Goal: Task Accomplishment & Management: Use online tool/utility

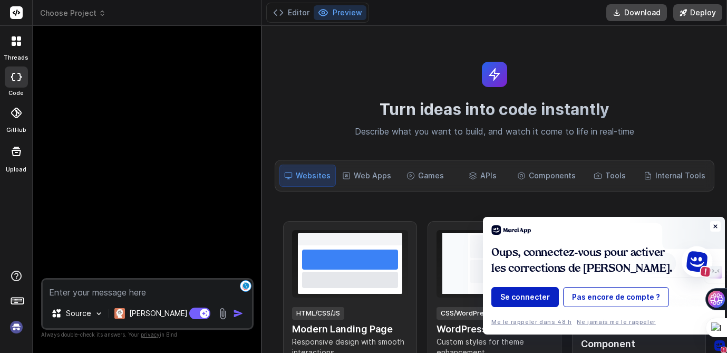
click at [644, 221] on icon at bounding box center [715, 226] width 11 height 11
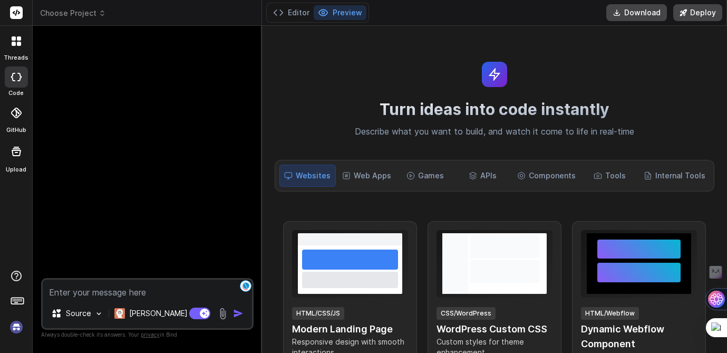
click at [101, 17] on span "Choose Project" at bounding box center [73, 13] width 66 height 11
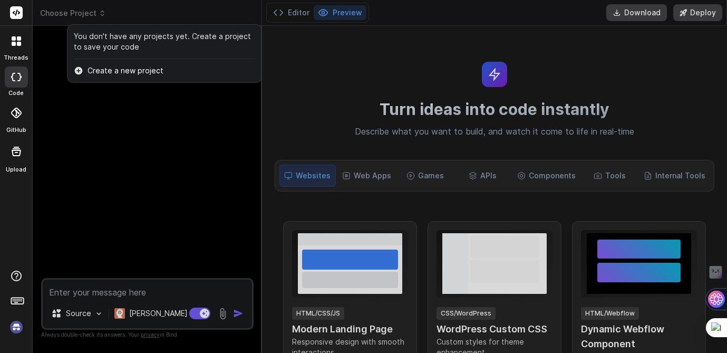
click at [603, 59] on div at bounding box center [363, 176] width 727 height 353
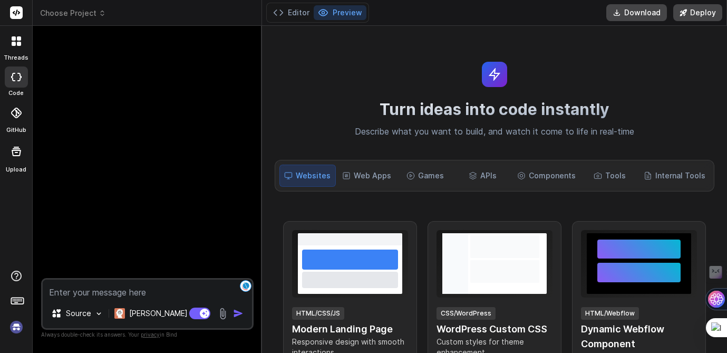
click at [22, 325] on img at bounding box center [16, 327] width 18 height 18
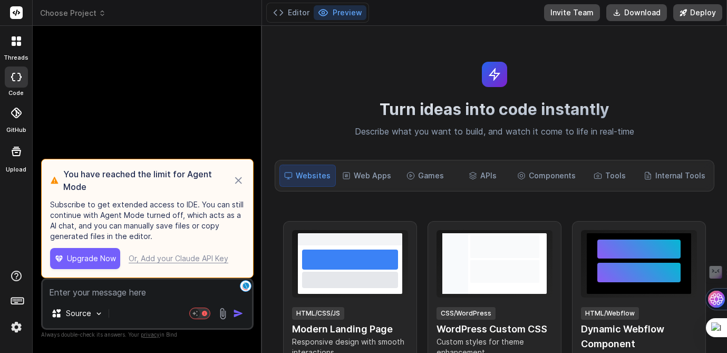
click at [237, 183] on icon at bounding box center [238, 180] width 12 height 13
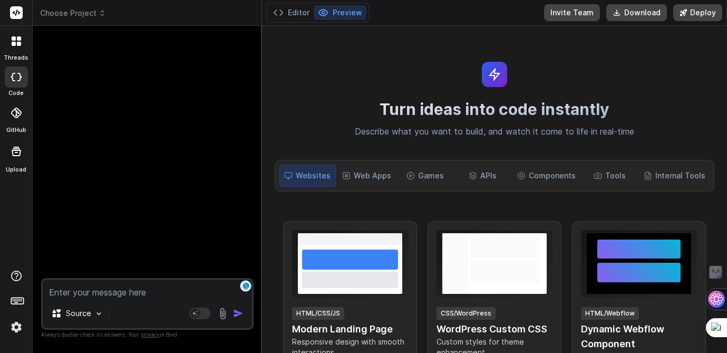
click at [100, 15] on icon at bounding box center [102, 12] width 7 height 7
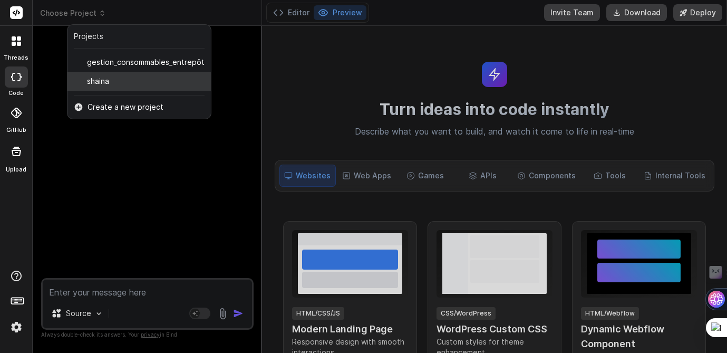
click at [101, 81] on span "shaina" at bounding box center [98, 81] width 22 height 11
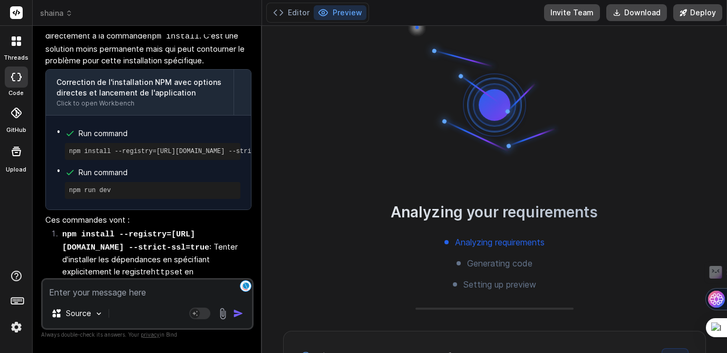
scroll to position [1702, 0]
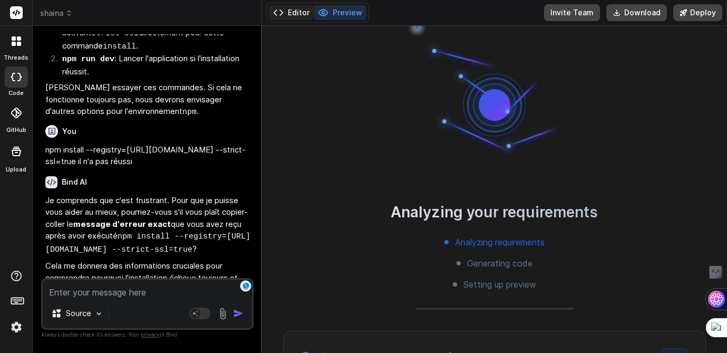
click at [294, 11] on button "Editor" at bounding box center [291, 12] width 45 height 15
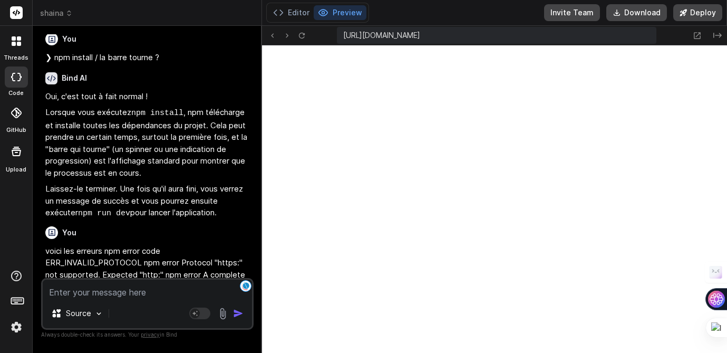
scroll to position [0, 0]
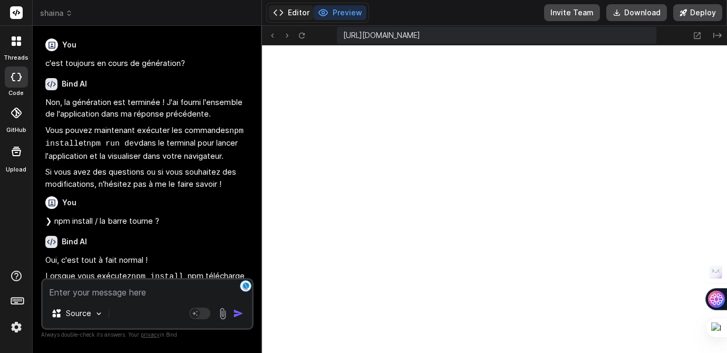
click at [297, 14] on button "Editor" at bounding box center [291, 12] width 45 height 15
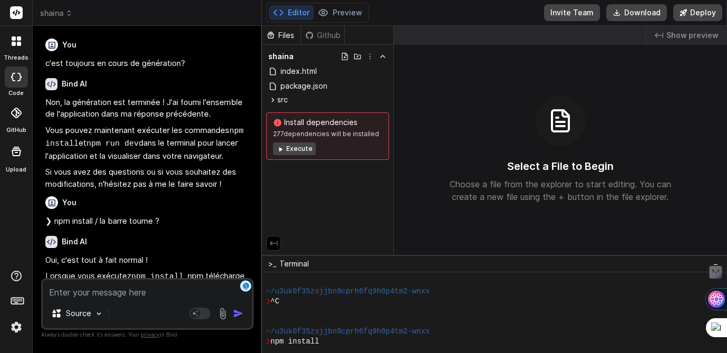
scroll to position [52, 0]
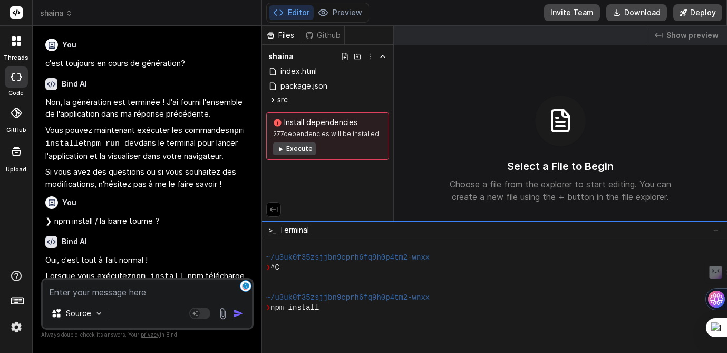
drag, startPoint x: 408, startPoint y: 255, endPoint x: 406, endPoint y: 221, distance: 33.8
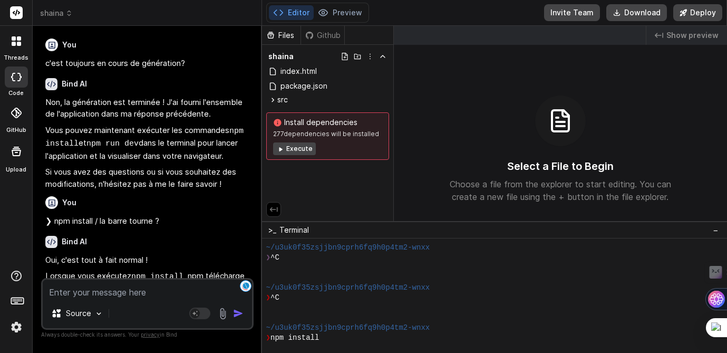
click at [15, 328] on img at bounding box center [16, 327] width 18 height 18
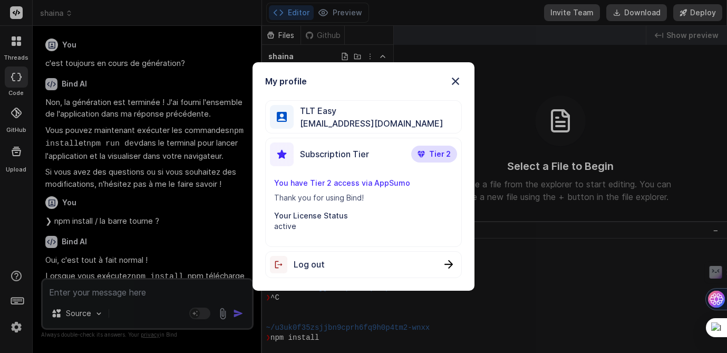
click at [309, 317] on div "My profile TLT Easy [EMAIL_ADDRESS][DOMAIN_NAME] Subscription Tier Tier 2 You h…" at bounding box center [363, 176] width 727 height 353
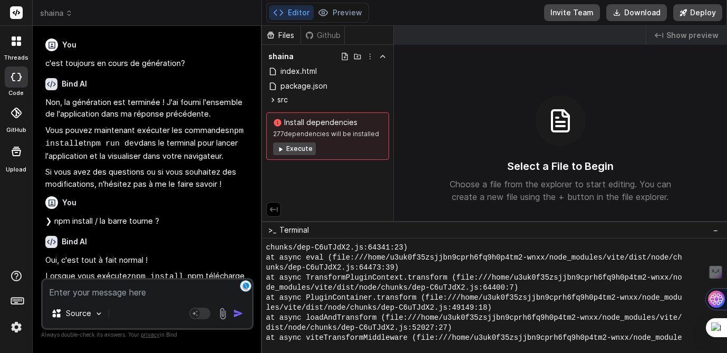
scroll to position [580, 0]
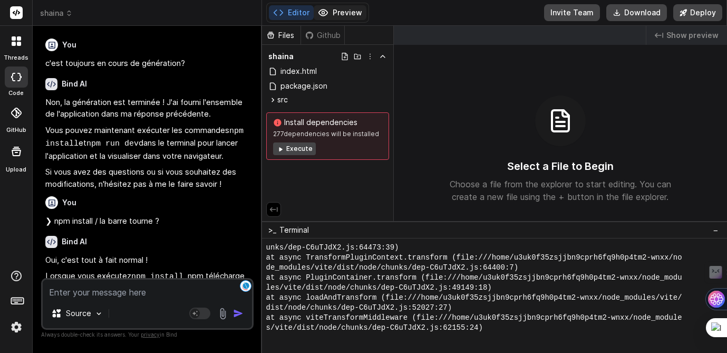
click at [334, 14] on button "Preview" at bounding box center [340, 12] width 53 height 15
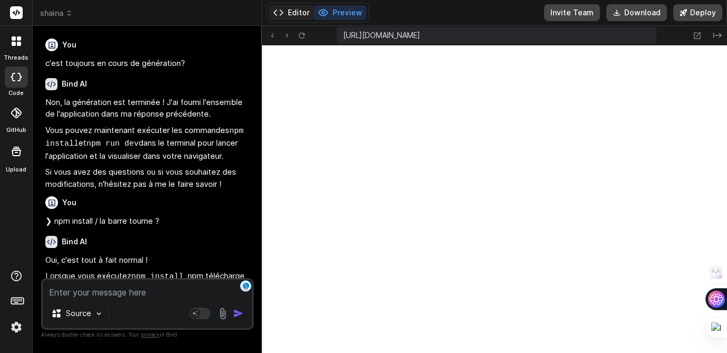
click at [294, 10] on button "Editor" at bounding box center [291, 12] width 45 height 15
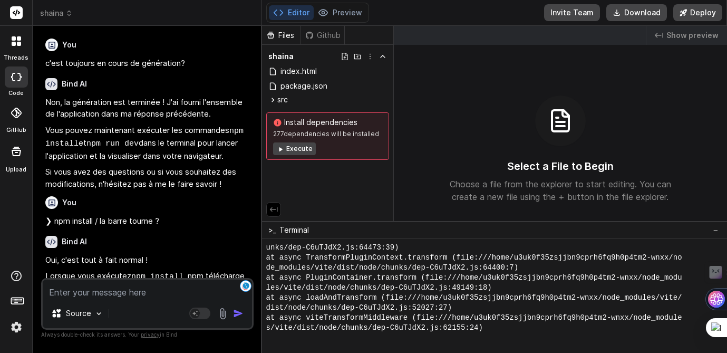
click at [288, 150] on button "Execute" at bounding box center [294, 148] width 43 height 13
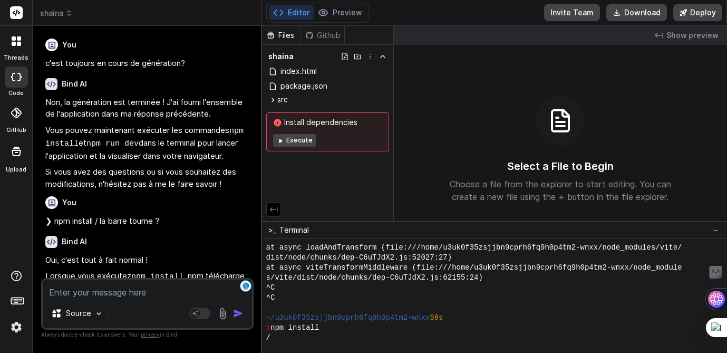
scroll to position [701, 0]
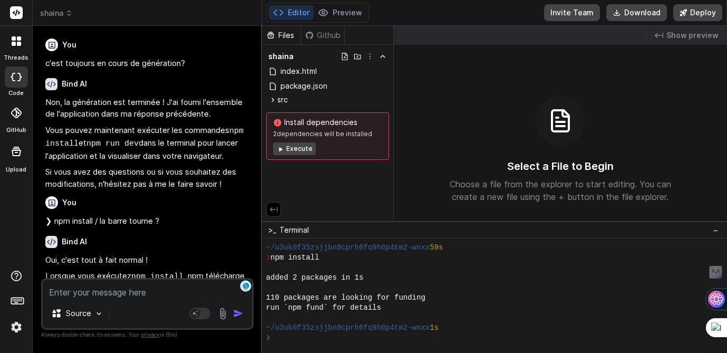
type textarea "x"
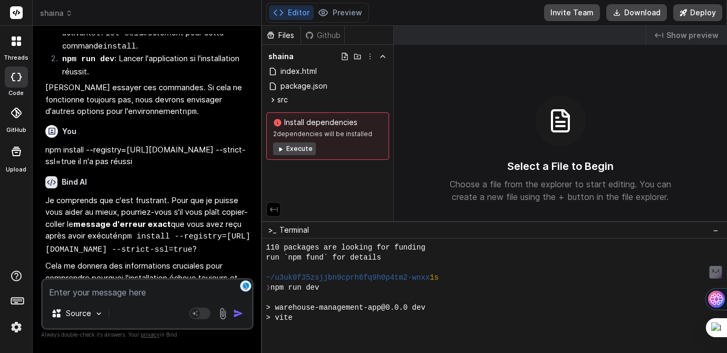
scroll to position [751, 0]
click at [336, 16] on button "Preview" at bounding box center [340, 12] width 53 height 15
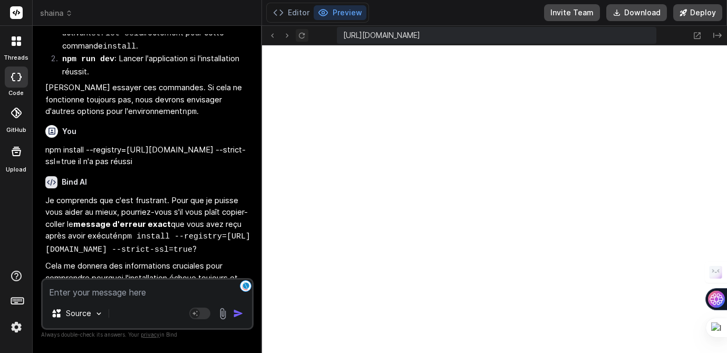
click at [302, 36] on icon at bounding box center [301, 35] width 9 height 9
click at [494, 41] on div "[URL][DOMAIN_NAME]" at bounding box center [496, 35] width 319 height 17
click at [420, 35] on span "[URL][DOMAIN_NAME]" at bounding box center [381, 35] width 77 height 11
click at [303, 36] on icon at bounding box center [301, 35] width 9 height 9
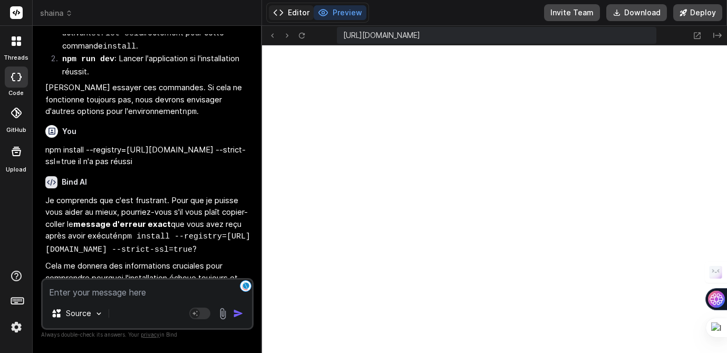
click at [294, 16] on button "Editor" at bounding box center [291, 12] width 45 height 15
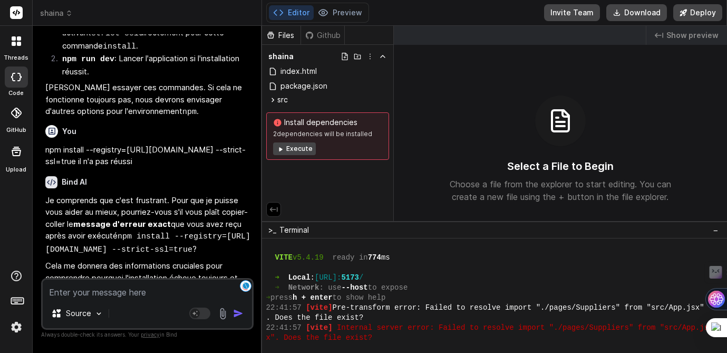
scroll to position [842, 0]
drag, startPoint x: 429, startPoint y: 277, endPoint x: 328, endPoint y: 277, distance: 101.7
click at [328, 277] on div "➜ Local : [URL]: 5173 /" at bounding box center [488, 277] width 444 height 10
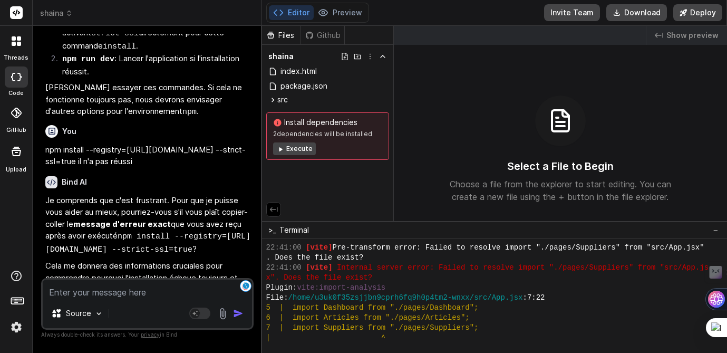
scroll to position [379, 0]
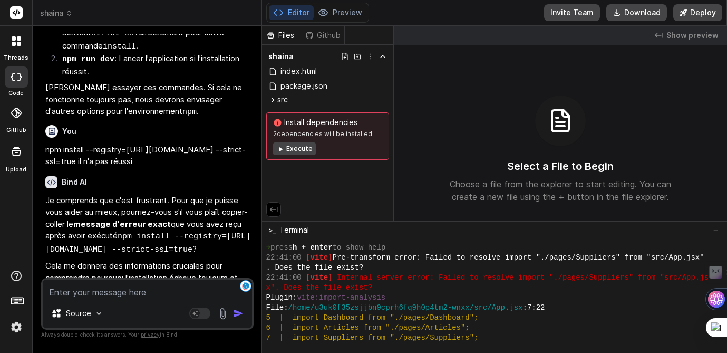
click at [290, 152] on button "Execute" at bounding box center [294, 148] width 43 height 13
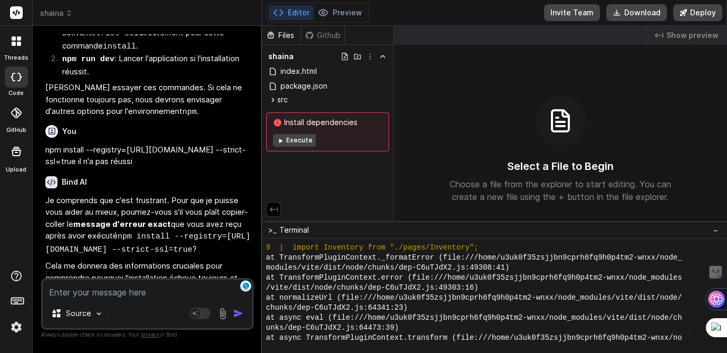
scroll to position [2403, 0]
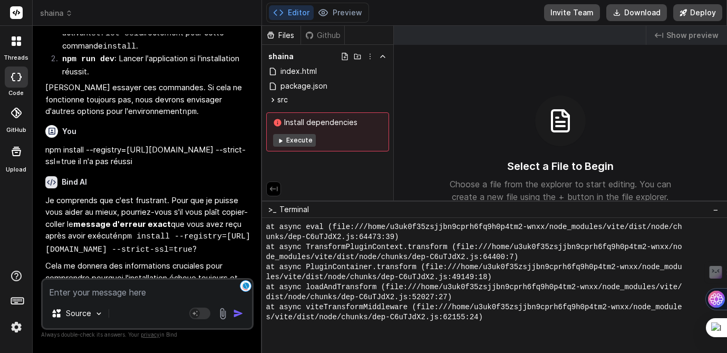
drag, startPoint x: 332, startPoint y: 221, endPoint x: 331, endPoint y: 200, distance: 20.6
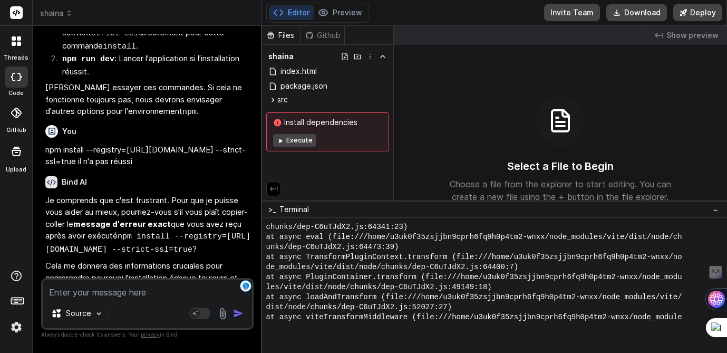
scroll to position [2382, 0]
click at [335, 16] on button "Preview" at bounding box center [340, 12] width 53 height 15
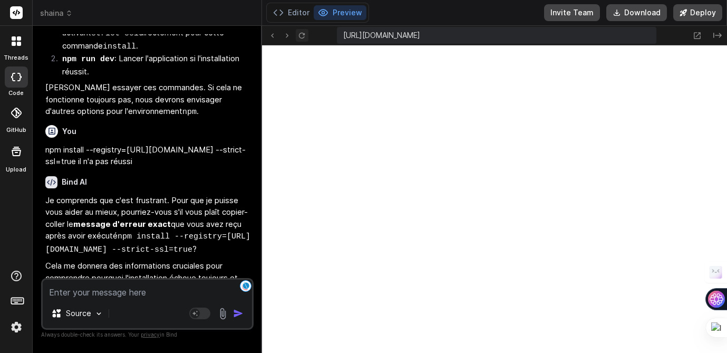
click at [304, 37] on icon at bounding box center [301, 35] width 9 height 9
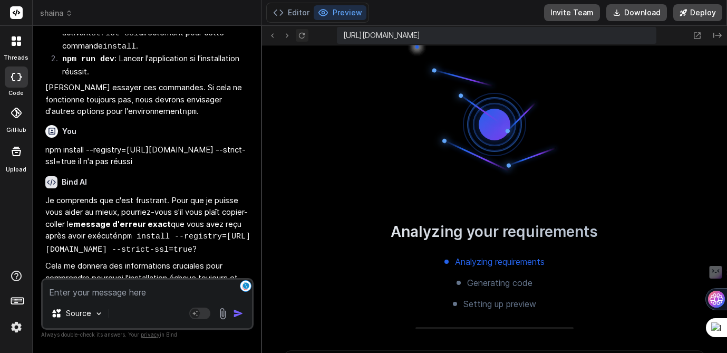
click at [304, 37] on icon at bounding box center [301, 35] width 9 height 9
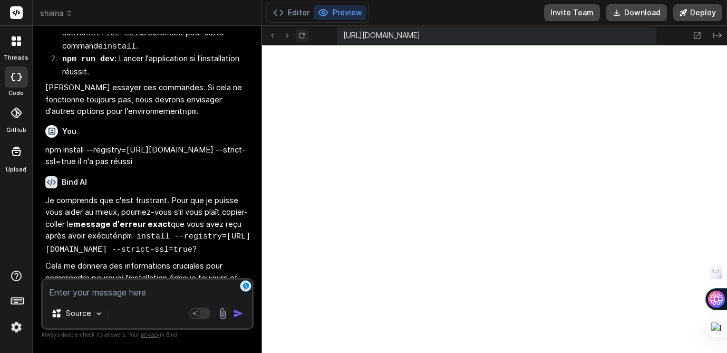
click at [304, 37] on icon at bounding box center [301, 35] width 9 height 9
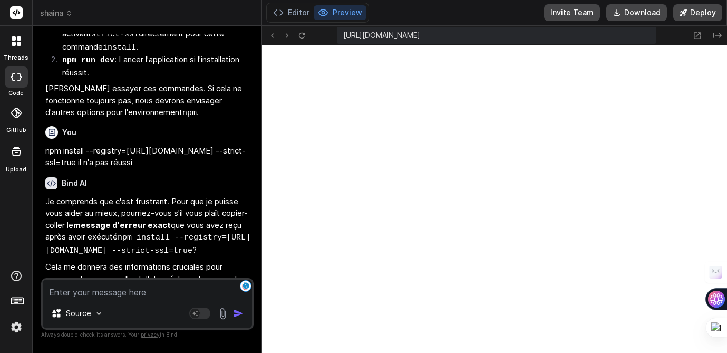
scroll to position [1702, 0]
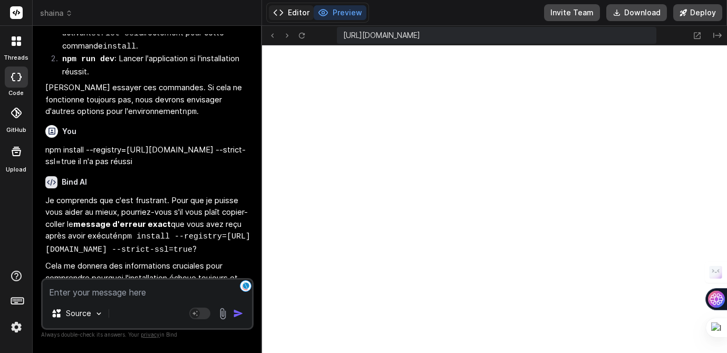
click at [295, 15] on button "Editor" at bounding box center [291, 12] width 45 height 15
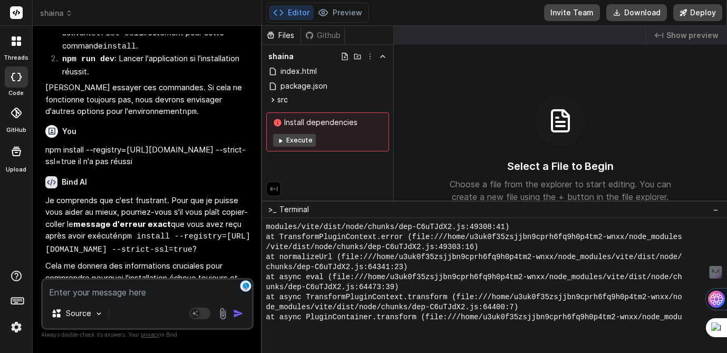
scroll to position [4485, 0]
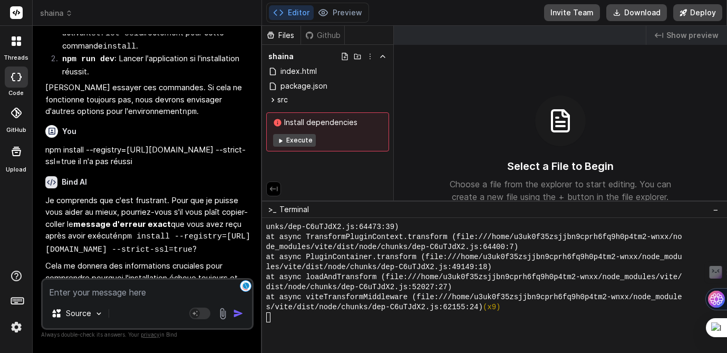
click at [301, 320] on div at bounding box center [488, 317] width 444 height 10
click at [282, 142] on icon at bounding box center [280, 140] width 8 height 8
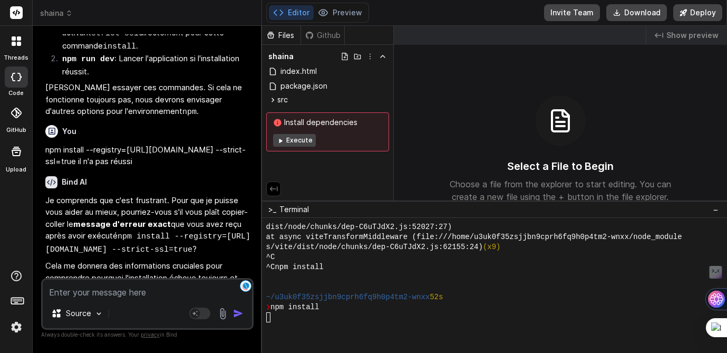
scroll to position [4616, 0]
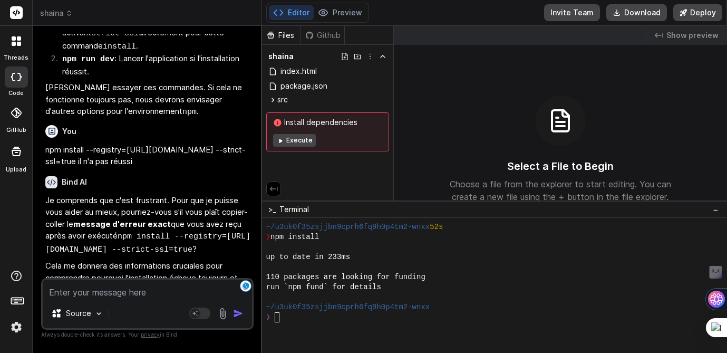
type textarea "x"
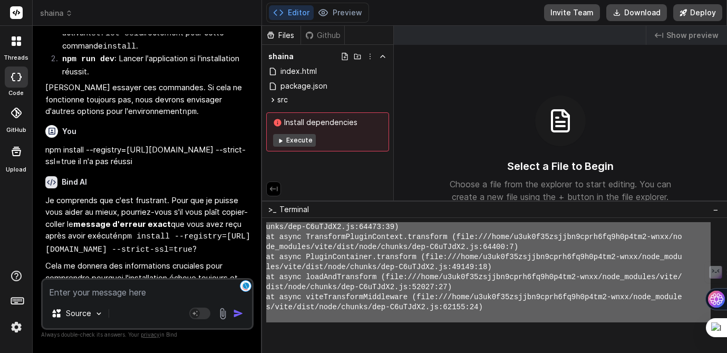
scroll to position [5006, 0]
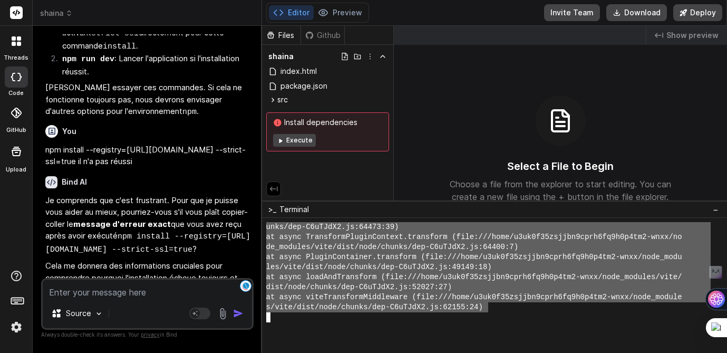
drag, startPoint x: 274, startPoint y: 253, endPoint x: 486, endPoint y: 308, distance: 218.7
click at [66, 295] on textarea at bounding box center [147, 288] width 209 height 19
paste textarea "LORE i7.4.41 dolor si 611 am ➜ Conse: adip://elitseddo:6436/ ➜ Eiusmod: tem --i…"
type textarea "LORE i7.4.41 dolor si 611 am ➜ Conse: adip://elitseddo:6436/ ➜ Eiusmod: tem --i…"
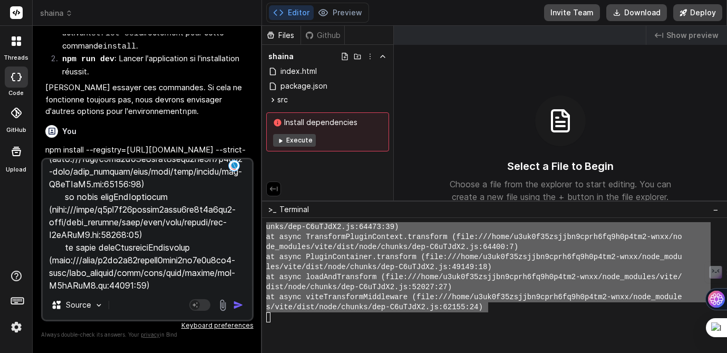
type textarea "x"
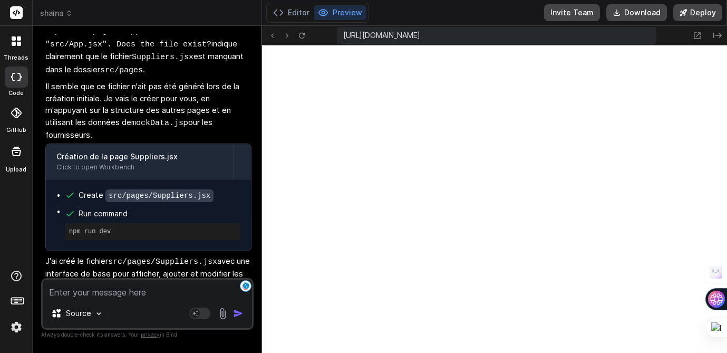
scroll to position [2612, 0]
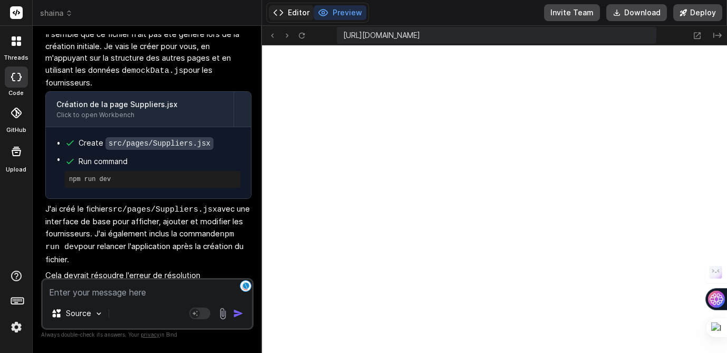
click at [291, 12] on button "Editor" at bounding box center [291, 12] width 45 height 15
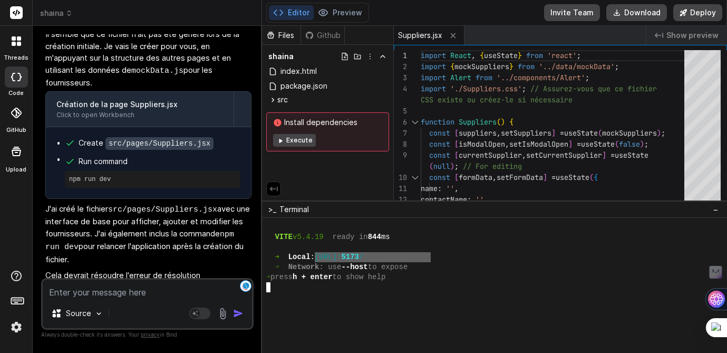
drag, startPoint x: 429, startPoint y: 257, endPoint x: 328, endPoint y: 257, distance: 101.2
click at [328, 257] on div "➜ Local : [URL]: 5173 /" at bounding box center [488, 257] width 444 height 10
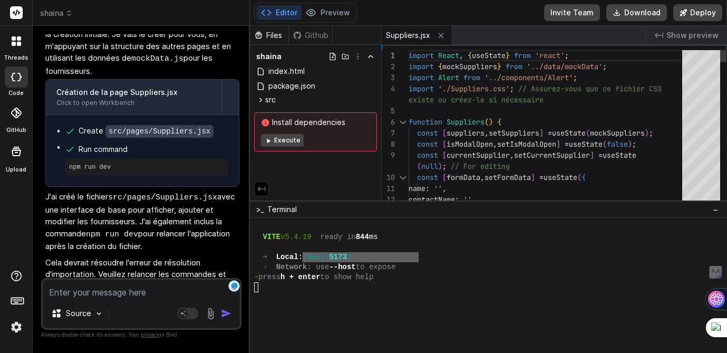
scroll to position [2752, 0]
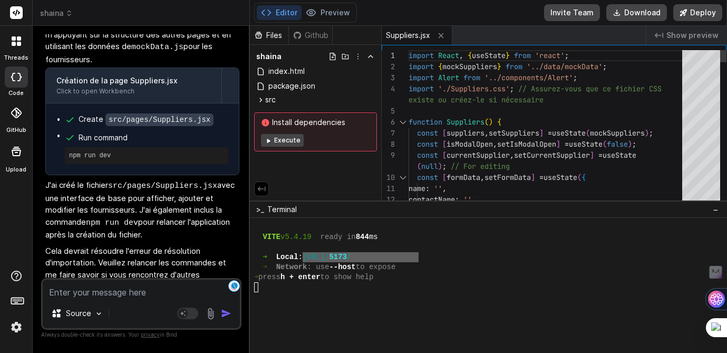
drag, startPoint x: 260, startPoint y: 52, endPoint x: 227, endPoint y: 55, distance: 33.3
click at [227, 55] on div "Bind AI Web Search Created with Pixso. Code Generator You c'est toujours en cou…" at bounding box center [141, 189] width 217 height 327
click at [323, 11] on button "Preview" at bounding box center [327, 12] width 53 height 15
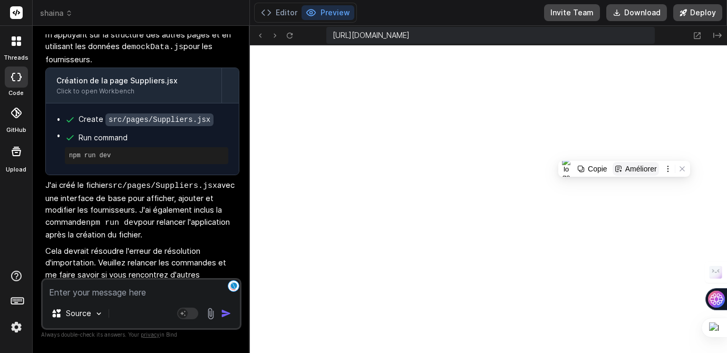
click at [615, 170] on icon at bounding box center [617, 168] width 7 height 7
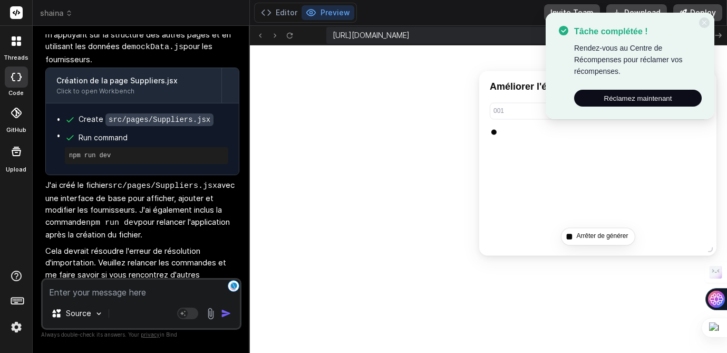
type textarea "x"
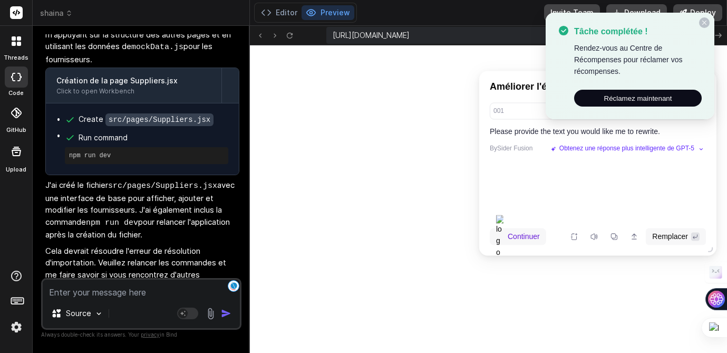
click at [644, 22] on icon at bounding box center [704, 22] width 6 height 6
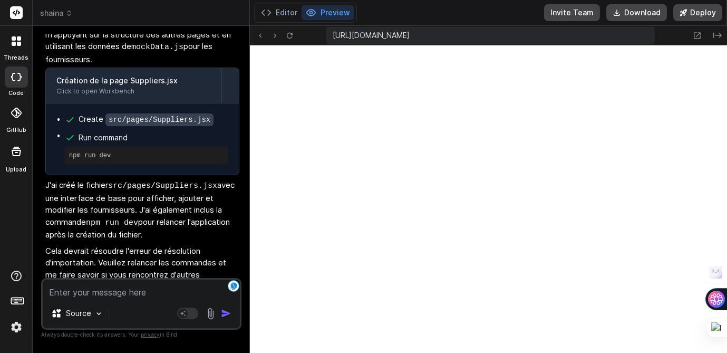
click at [69, 294] on textarea at bounding box center [141, 288] width 197 height 19
type textarea "o"
type textarea "x"
type textarea "ok"
type textarea "x"
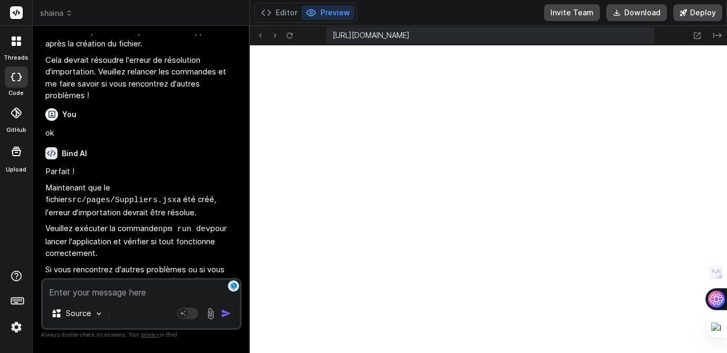
scroll to position [2959, 0]
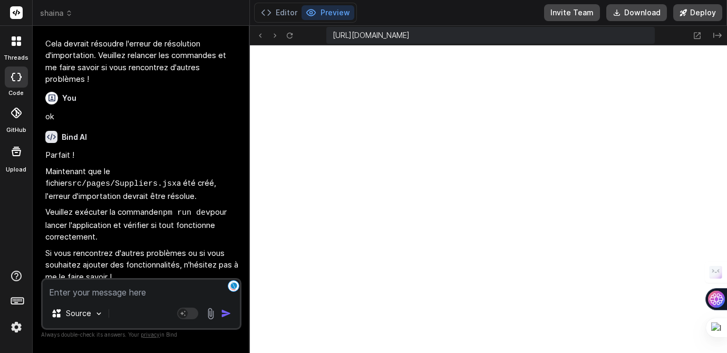
click at [248, 57] on div "Bind AI Web Search Created with Pixso. Code Generator You c'est toujours en cou…" at bounding box center [141, 189] width 217 height 326
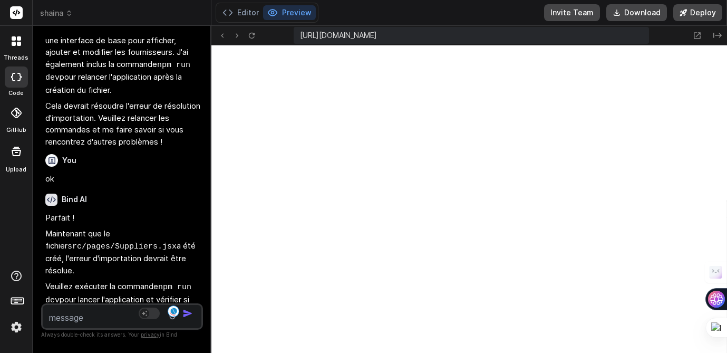
scroll to position [3562, 0]
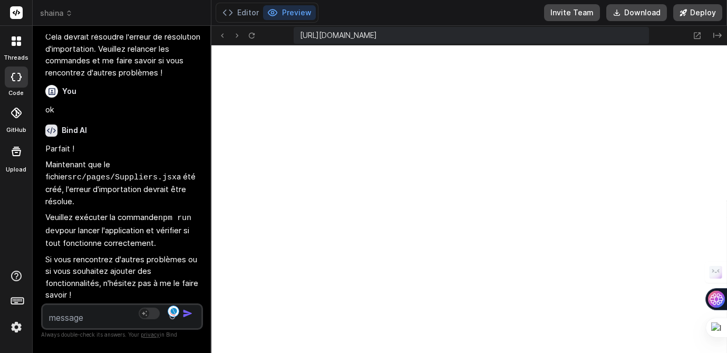
type textarea "x"
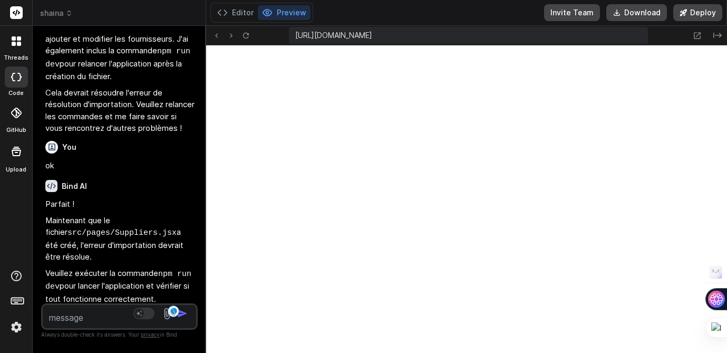
drag, startPoint x: 249, startPoint y: 57, endPoint x: 181, endPoint y: 79, distance: 71.3
click at [181, 79] on div "Bind AI Web Search Created with Pixso. Code Generator You c'est toujours en cou…" at bounding box center [119, 189] width 173 height 327
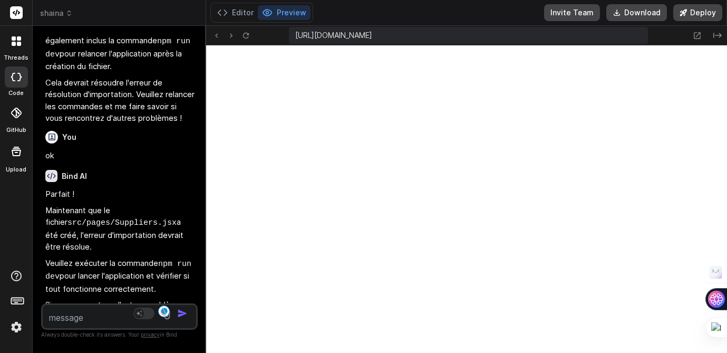
click at [79, 308] on textarea at bounding box center [107, 314] width 128 height 19
type textarea "b"
type textarea "x"
type textarea "bo"
type textarea "x"
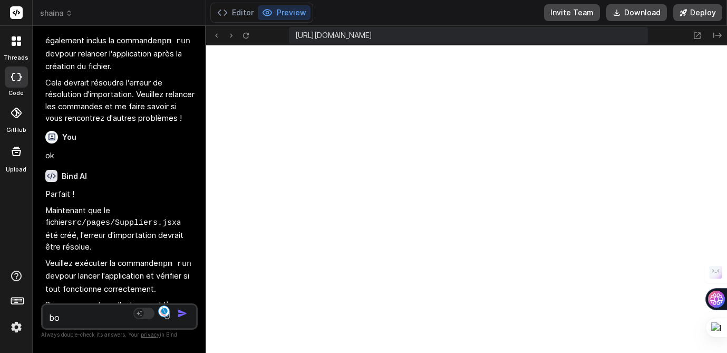
type textarea "bon"
type textarea "x"
type textarea "bon"
type textarea "x"
type textarea "bon '"
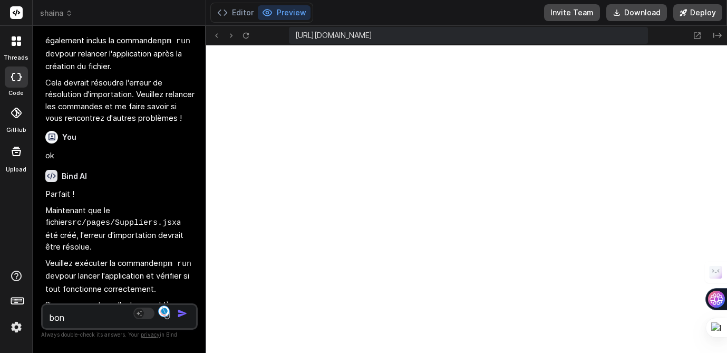
type textarea "x"
type textarea "bon 'e"
type textarea "x"
type textarea "bon 'es"
type textarea "x"
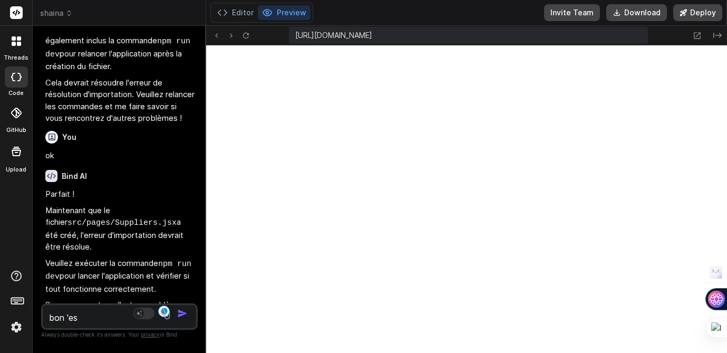
type textarea "bon 'est"
type textarea "x"
type textarea "bon 'est"
type textarea "x"
type textarea "bon 'est"
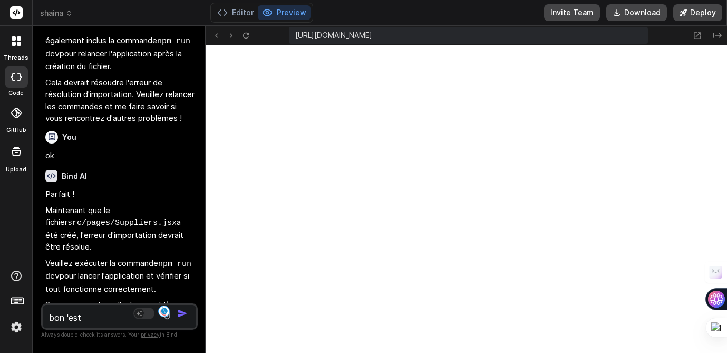
type textarea "x"
type textarea "bon 'es"
type textarea "x"
type textarea "bon 'e"
type textarea "x"
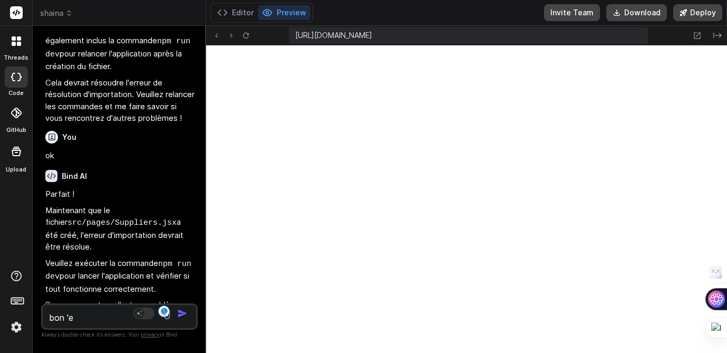
type textarea "bon '"
type textarea "x"
type textarea "bon"
type textarea "x"
type textarea "bon c"
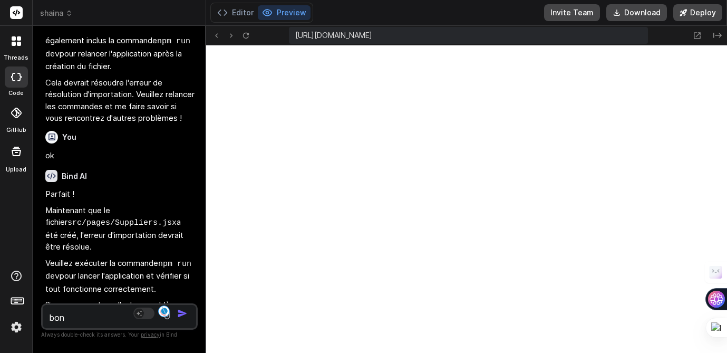
type textarea "x"
type textarea "bon c'"
type textarea "x"
type textarea "bon c'e"
type textarea "x"
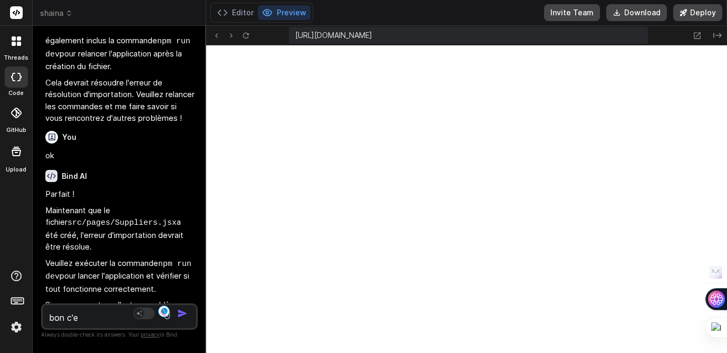
type textarea "bon c'es"
type textarea "x"
type textarea "bon c'est"
type textarea "x"
type textarea "bon c'est"
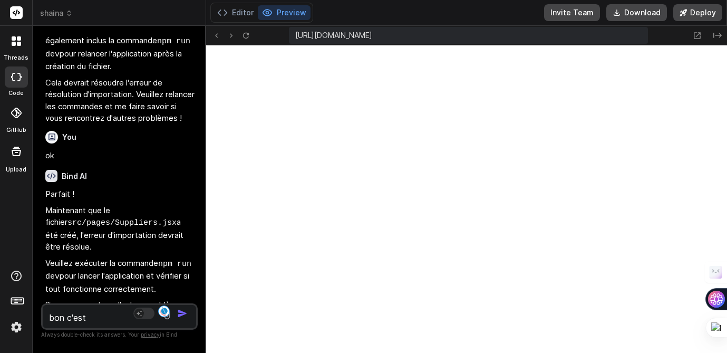
type textarea "x"
type textarea "bon c'est u"
type textarea "x"
type textarea "bon c'est un"
type textarea "x"
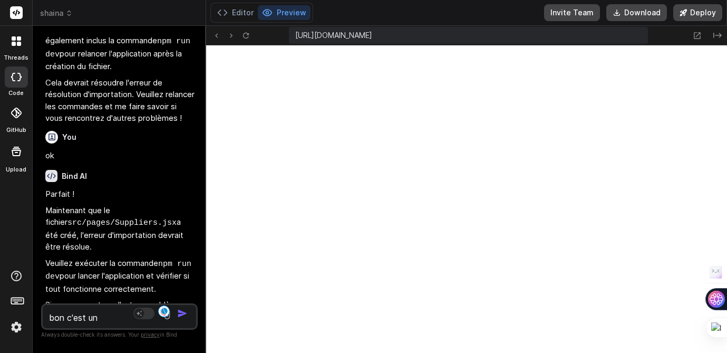
type textarea "bon c'est un"
type textarea "x"
type textarea "bon c'est un b"
type textarea "x"
type textarea "bon c'est un bo"
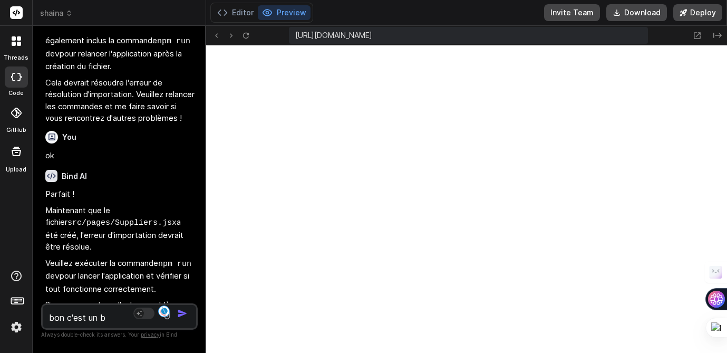
type textarea "x"
type textarea "bon c'est un bon"
type textarea "x"
type textarea "bon c'est un bon"
type textarea "x"
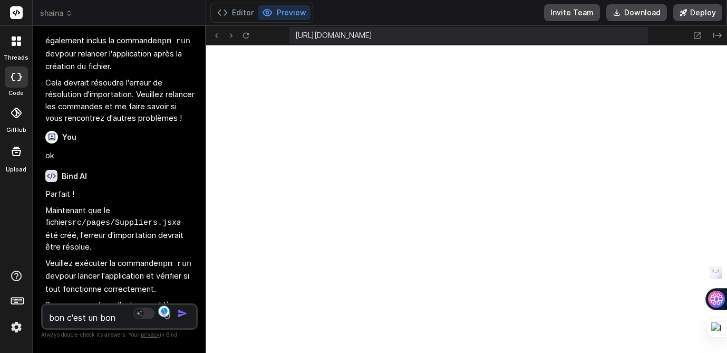
type textarea "bon c'est un bon d"
type textarea "x"
type textarea "bon c'est un bon dé"
type textarea "x"
type textarea "bon c'est un bon déb"
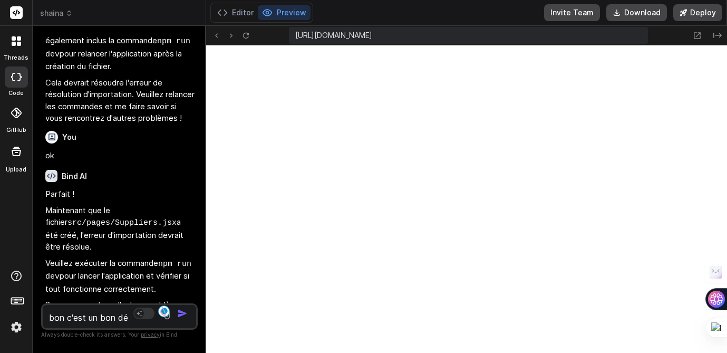
type textarea "x"
type textarea "bon c'est un bon débu"
type textarea "x"
type textarea "bon c'est un bon début"
type textarea "x"
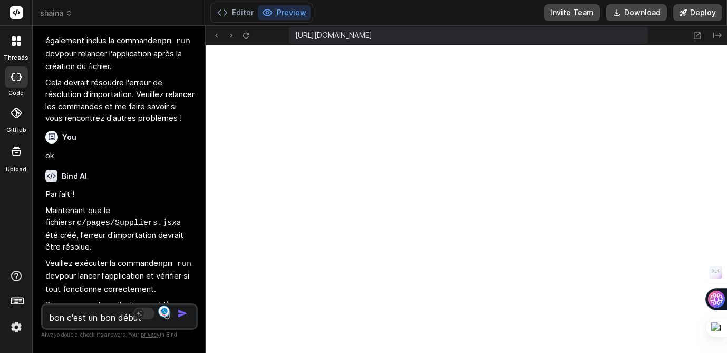
type textarea "bon c'est un bon début,"
type textarea "x"
type textarea "bon c'est un bon début,"
type textarea "x"
type textarea "bon c'est un bon début, m"
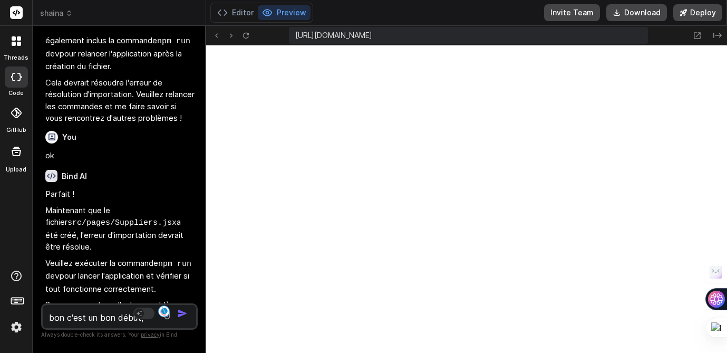
type textarea "x"
type textarea "bon c'est un bon début, ma"
type textarea "x"
type textarea "bon c'est un bon début, mai"
type textarea "x"
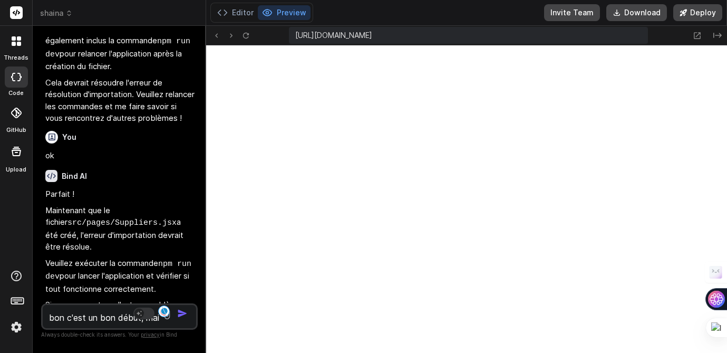
type textarea "bon c'est un bon début, mais"
type textarea "x"
type textarea "bon c'est un bon début, mais"
type textarea "x"
type textarea "bon c'est un bon début, mais u"
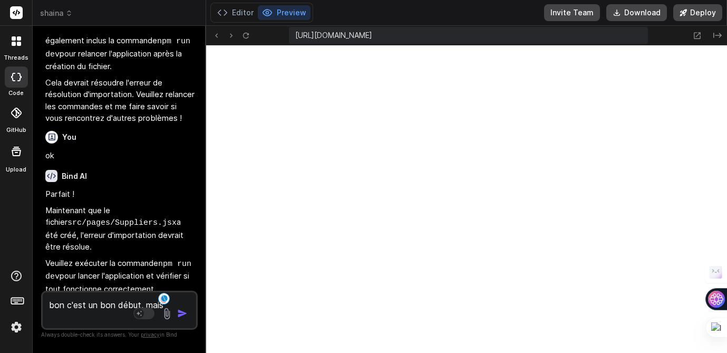
type textarea "x"
type textarea "bon c'est un bon début, mais un"
type textarea "x"
type textarea "bon c'est un bon début, mais un"
type textarea "x"
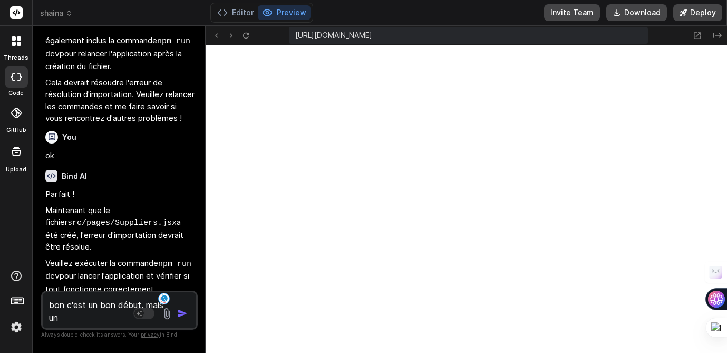
type textarea "bon c'est un bon début, mais un p"
type textarea "x"
type textarea "bon c'est un bon début, mais un pe"
type textarea "x"
type textarea "bon c'est un bon début, mais un peu"
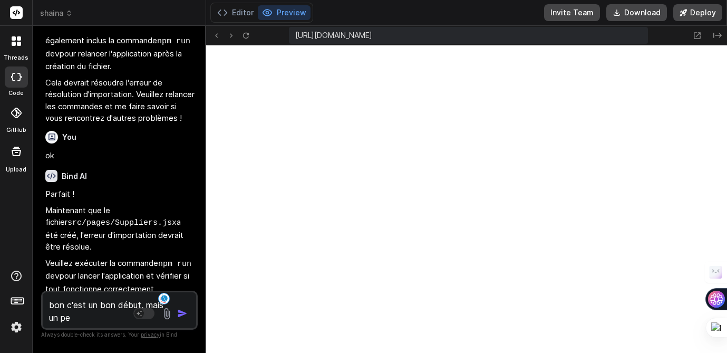
type textarea "x"
type textarea "bon c'est un bon début, mais un peu"
type textarea "x"
type textarea "bon c'est un bon début, mais un peu s"
type textarea "x"
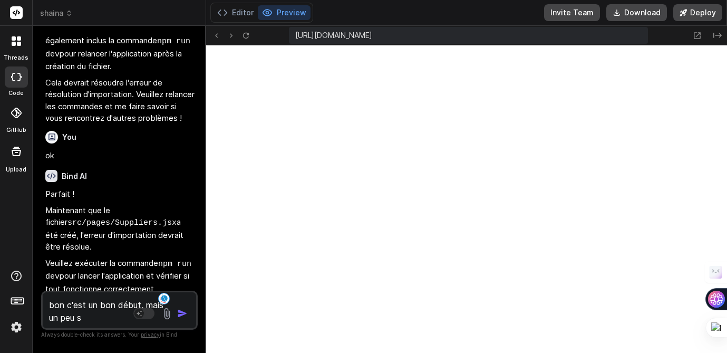
type textarea "bon c'est un bon début, mais un peu si"
type textarea "x"
type textarea "bon c'est un bon début, mais un peu sim"
type textarea "x"
type textarea "bon c'est un bon début, mais un peu simù"
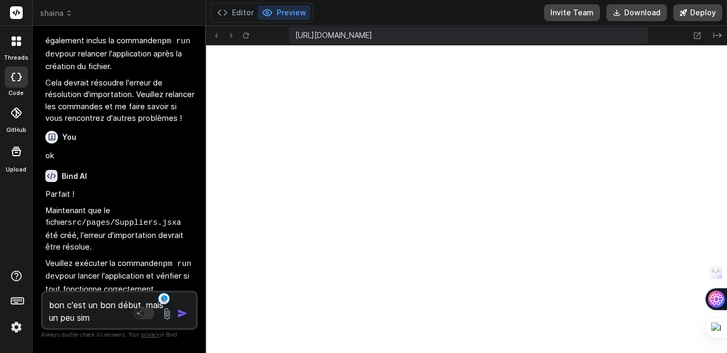
type textarea "x"
type textarea "bon c'est un bon début, mais un peu simùp"
type textarea "x"
type textarea "bon c'est un bon début, mais un peu simùpl"
type textarea "x"
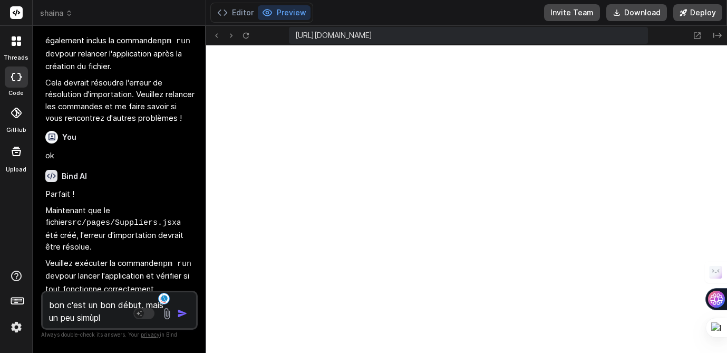
type textarea "bon c'est un bon début, mais un peu simùple"
type textarea "x"
type textarea "bon c'est un bon début, mais un peu simùpl"
type textarea "x"
type textarea "bon c'est un bon début, mais un peu simùp"
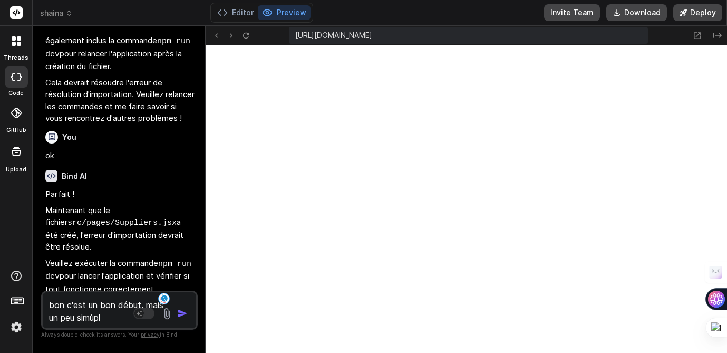
type textarea "x"
type textarea "bon c'est un bon début, mais un peu simù"
type textarea "x"
type textarea "bon c'est un bon début, mais un peu sim"
type textarea "x"
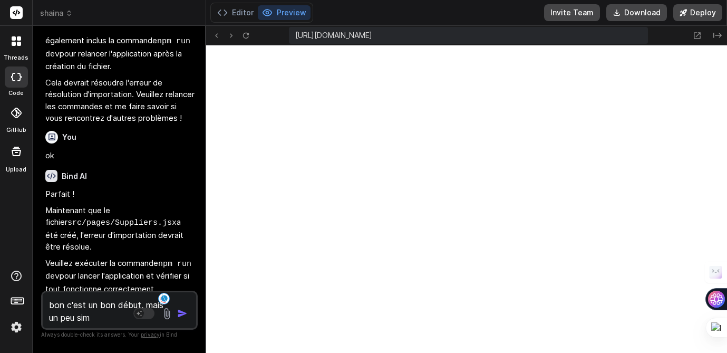
type textarea "bon c'est un bon début, mais un peu simp"
type textarea "x"
type textarea "bon c'est un bon début, mais un peu simpl"
type textarea "x"
type textarea "bon c'est un bon début, mais un peu simple"
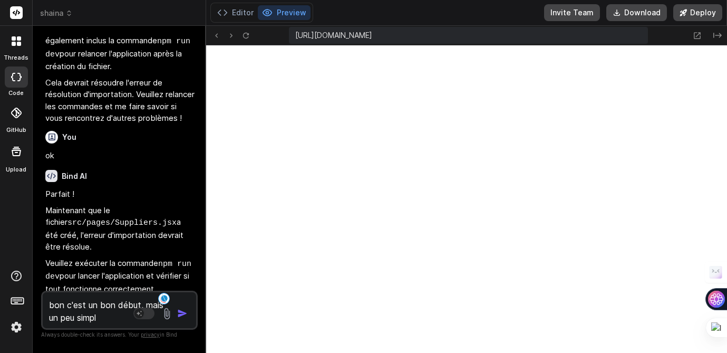
type textarea "x"
type textarea "bon c'est un bon début, mais un peu simple,"
type textarea "x"
type textarea "bon c'est un bon début, mais un peu simple"
type textarea "x"
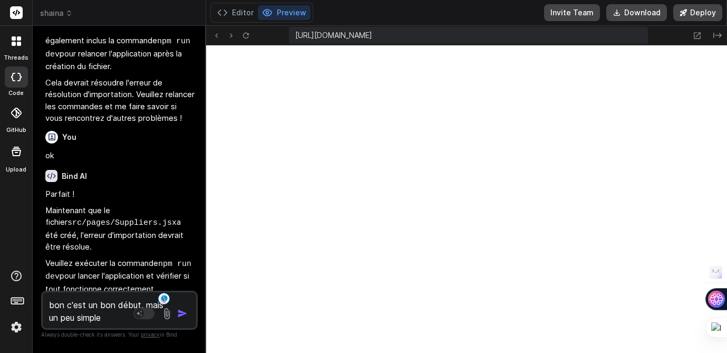
type textarea "bon c'est un bon début, mais un peu simple."
type textarea "x"
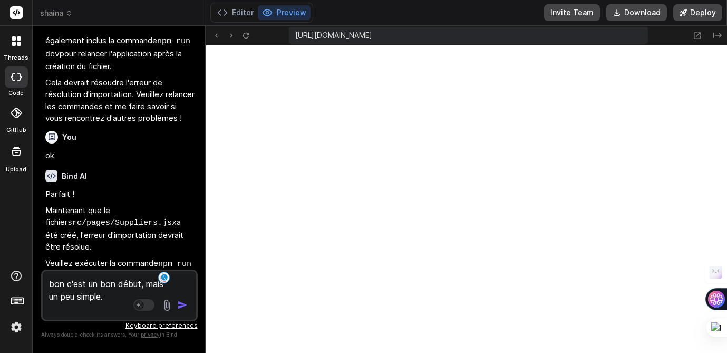
type textarea "bon c'est un bon début, mais un peu simple. o"
type textarea "x"
type textarea "bon c'est un bon début, mais un peu simple. on"
type textarea "x"
type textarea "bon c'est un bon début, mais un peu simple. on"
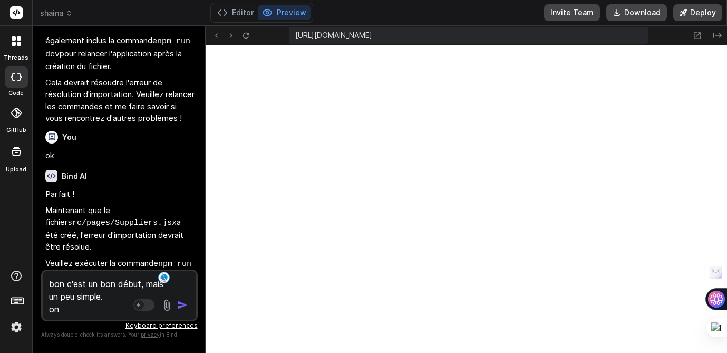
type textarea "x"
type textarea "bon c'est un bon début, mais un peu simple. on v"
type textarea "x"
type textarea "bon c'est un bon début, mais un peu simple. on va"
type textarea "x"
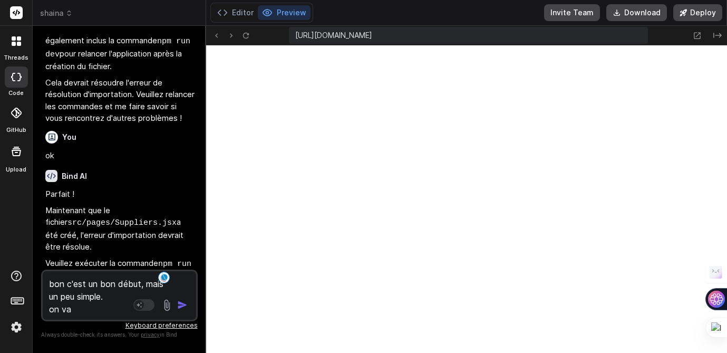
type textarea "bon c'est un bon début, mais un peu simple. on va"
type textarea "x"
type textarea "bon c'est un bon début, mais un peu simple. on va a"
type textarea "x"
type textarea "bon c'est un bon début, mais un peu simple. on va am"
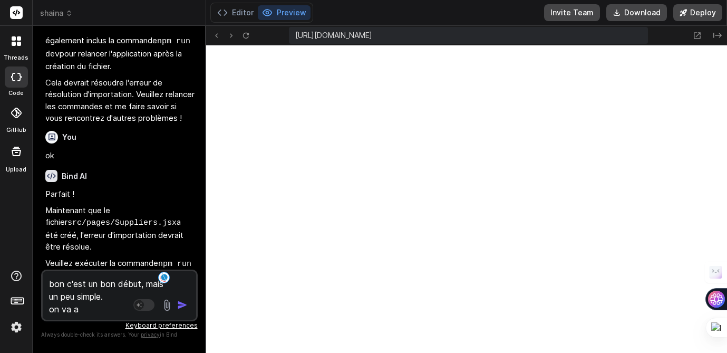
type textarea "x"
type textarea "bon c'est un bon début, mais un peu simple. on va amé"
type textarea "x"
type textarea "bon c'est un bon début, mais un peu simple. on va amél"
type textarea "x"
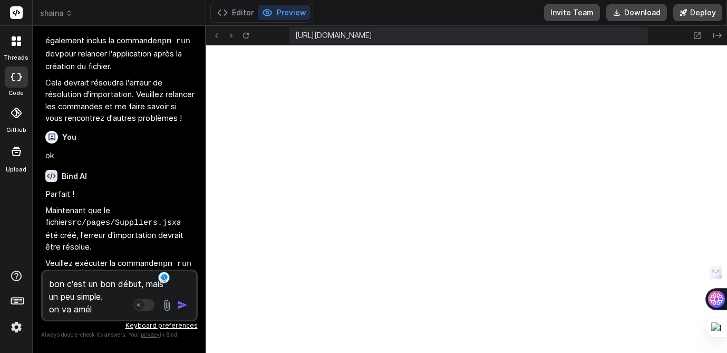
type textarea "bon c'est un bon début, mais un peu simple. on va améli"
type textarea "x"
type textarea "bon c'est un bon début, mais un peu simple. on va amélio"
type textarea "x"
type textarea "bon c'est un bon début, mais un peu simple. on va amélior"
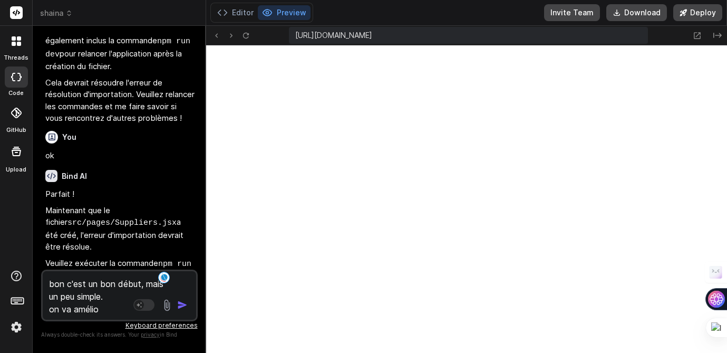
type textarea "x"
type textarea "bon c'est un bon début, mais un peu simple. on va améliore"
type textarea "x"
type textarea "bon c'est un bon début, mais un peu simple. on va améliorer"
type textarea "x"
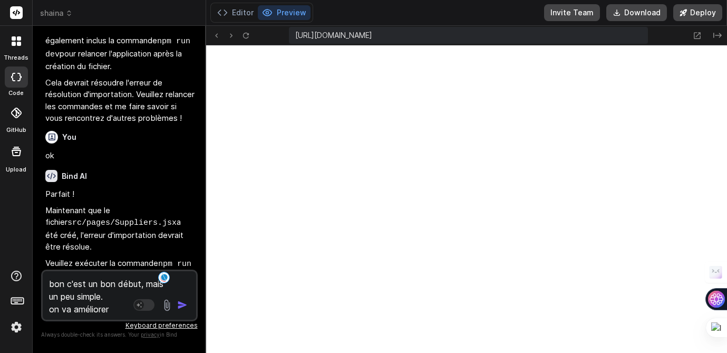
type textarea "bon c'est un bon début, mais un peu simple. on va améliorer"
type textarea "x"
type textarea "bon c'est un bon début, mais un peu simple. on va améliorer ç"
type textarea "x"
type textarea "bon c'est un bon début, mais un peu simple. on va améliorer çà"
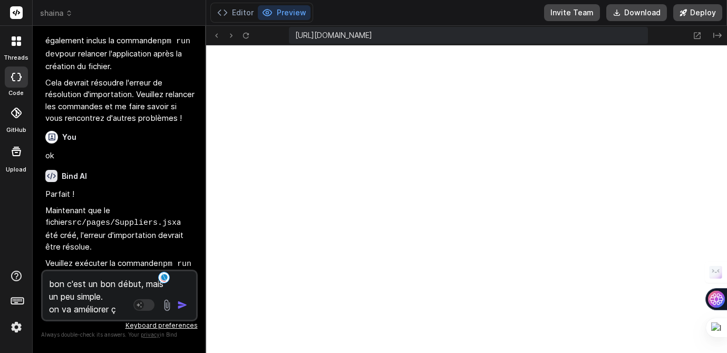
type textarea "x"
type textarea "bon c'est un bon début, mais un peu simple. on va améliorer çà."
type textarea "x"
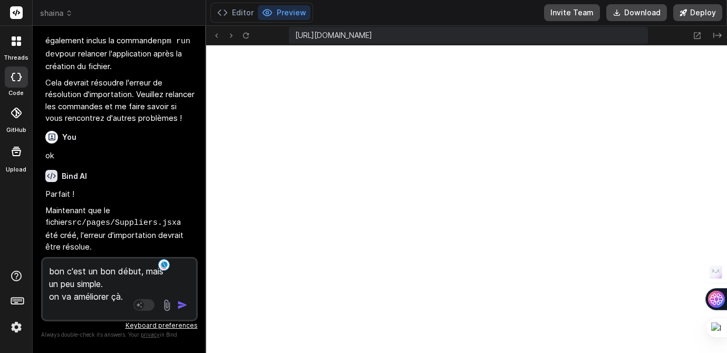
type textarea "bon c'est un bon début, mais un peu simple. on va améliorer çà. 1"
type textarea "x"
type textarea "bon c'est un bon début, mais un peu simple. on va améliorer çà. 1."
type textarea "x"
type textarea "bon c'est un bon début, mais un peu simple. on va améliorer çà. 1."
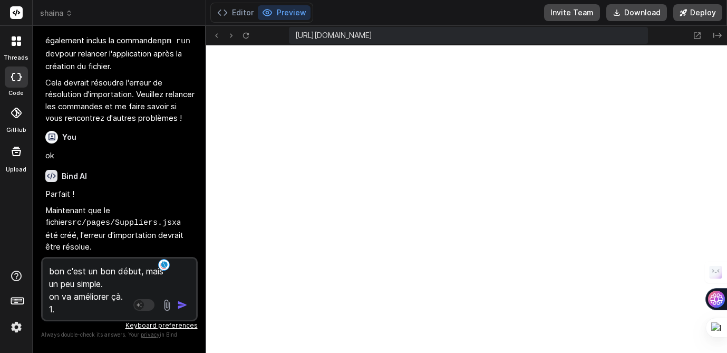
type textarea "x"
type textarea "bon c'est un bon début, mais un peu simple. on va améliorer çà. 1. e"
type textarea "x"
type textarea "bon c'est un bon début, mais un peu simple. on va améliorer çà. 1. en"
type textarea "x"
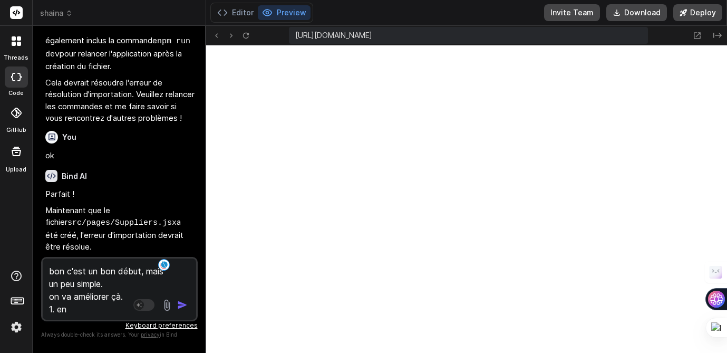
type textarea "bon c'est un bon début, mais un peu simple. on va améliorer çà. 1. ene"
type textarea "x"
type textarea "bon c'est un bon début, mais un peu simple. on va améliorer çà. 1. enel"
type textarea "x"
type textarea "bon c'est un bon début, mais un peu simple. on va améliorer çà. 1. enelv"
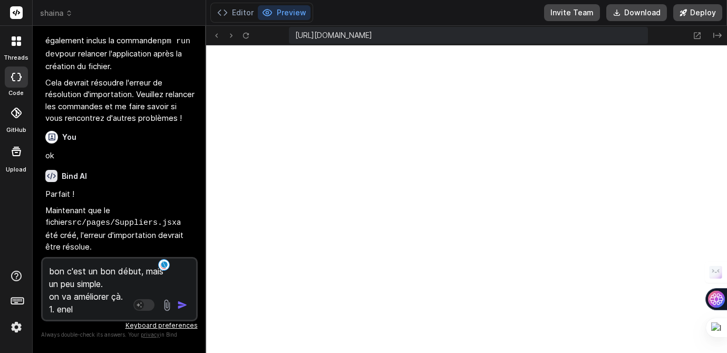
type textarea "x"
type textarea "bon c'est un bon début, mais un peu simple. on va améliorer çà. 1. enelve"
type textarea "x"
type textarea "bon c'est un bon début, mais un peu simple. on va améliorer çà. 1. enelve"
type textarea "x"
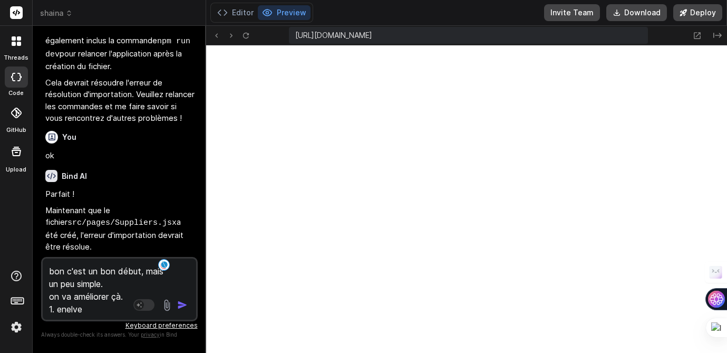
type textarea "bon c'est un bon début, mais un peu simple. on va améliorer çà. 1. enelve l"
type textarea "x"
type textarea "bon c'est un bon début, mais un peu simple. on va améliorer çà. 1. enelve le"
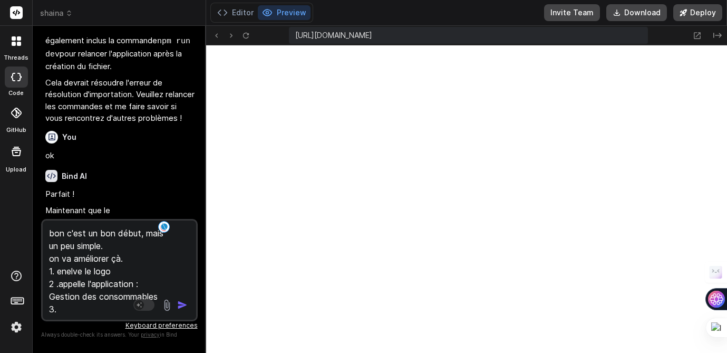
click at [89, 307] on textarea "bon c'est un bon début, mais un peu simple. on va améliorer çà. 1. enelve le lo…" at bounding box center [107, 267] width 128 height 95
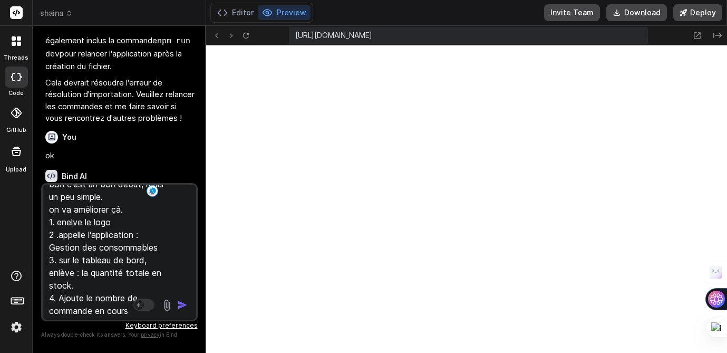
scroll to position [15, 0]
click at [129, 308] on textarea "bon c'est un bon début, mais un peu simple. on va améliorer çà. 1. enelve le lo…" at bounding box center [107, 249] width 128 height 131
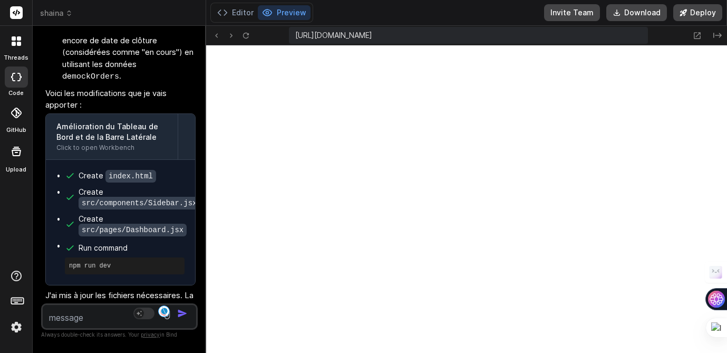
scroll to position [4385, 0]
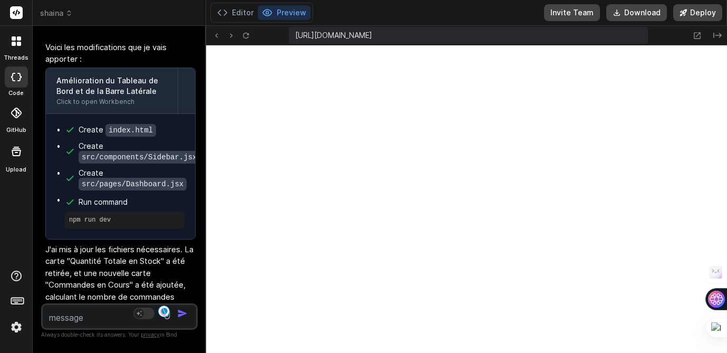
click at [69, 312] on textarea at bounding box center [107, 314] width 128 height 19
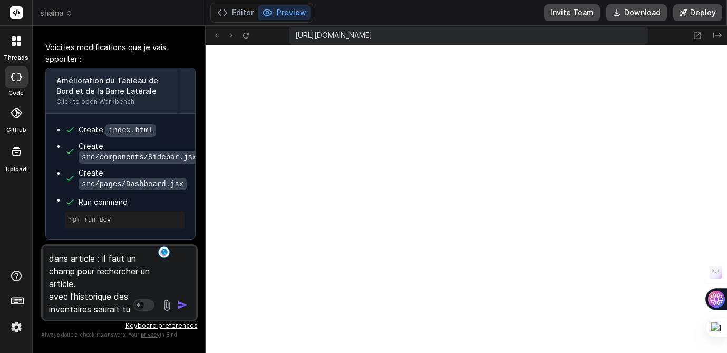
click at [94, 311] on textarea "dans article : il faut un champ pour rechercher un article. avec l'historique d…" at bounding box center [107, 281] width 128 height 70
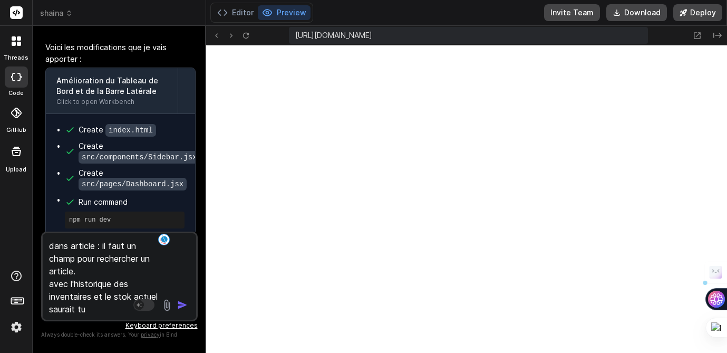
drag, startPoint x: 79, startPoint y: 309, endPoint x: 94, endPoint y: 310, distance: 15.3
click at [94, 310] on textarea "dans article : il faut un champ pour rechercher un article. avec l'historique d…" at bounding box center [107, 274] width 128 height 82
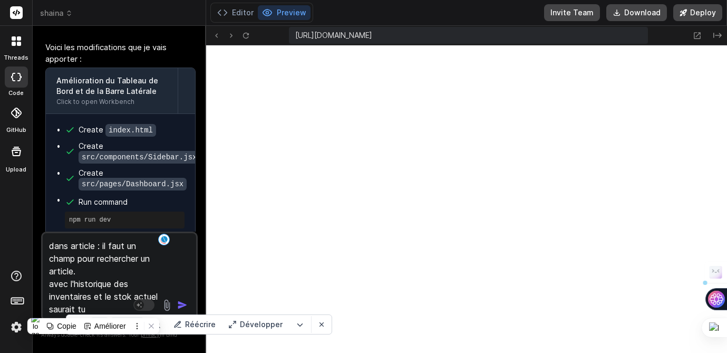
click at [95, 305] on textarea "dans article : il faut un champ pour rechercher un article. avec l'historique d…" at bounding box center [107, 274] width 128 height 82
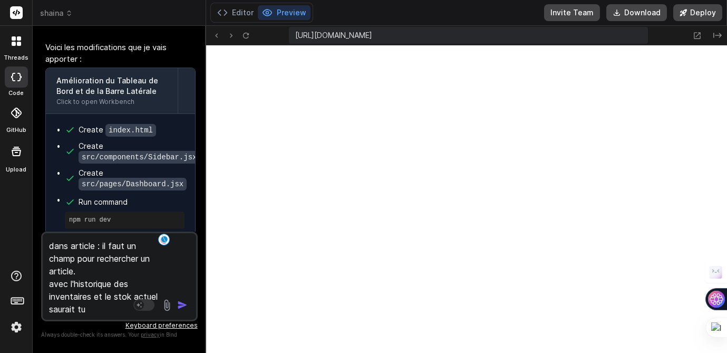
click at [78, 309] on textarea "dans article : il faut un champ pour rechercher un article. avec l'historique d…" at bounding box center [107, 274] width 128 height 82
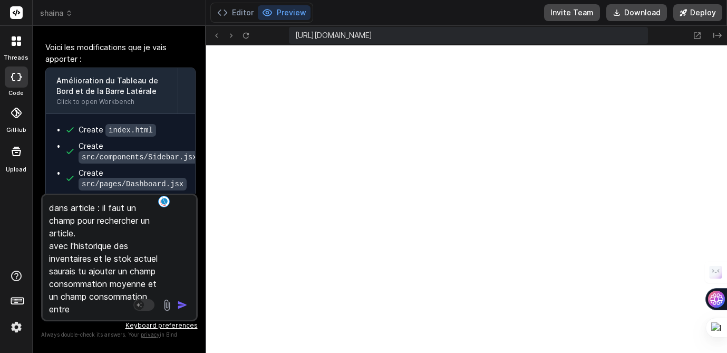
click at [116, 307] on textarea "dans article : il faut un champ pour rechercher un article. avec l'historique d…" at bounding box center [107, 255] width 128 height 120
click at [92, 295] on textarea "dans article : il faut un champ pour rechercher un article. avec l'historique d…" at bounding box center [107, 255] width 128 height 120
click at [133, 310] on div "Agent Mode. When this toggle is activated, AI automatically makes decisions, re…" at bounding box center [161, 304] width 61 height 13
click at [134, 310] on div "Agent Mode. When this toggle is activated, AI automatically makes decisions, re…" at bounding box center [161, 304] width 61 height 13
click at [128, 304] on textarea "dans article : il faut un champ pour rechercher un article. avec l'historique d…" at bounding box center [107, 255] width 128 height 120
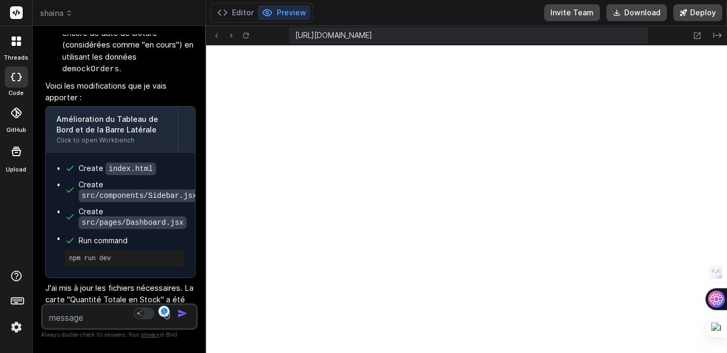
scroll to position [4319, 0]
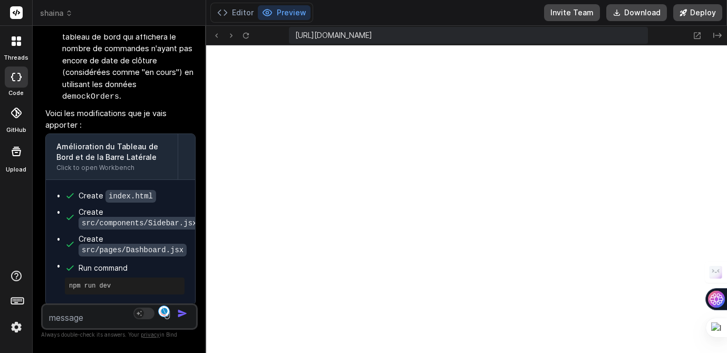
click at [372, 35] on span "[URL][DOMAIN_NAME]" at bounding box center [333, 35] width 77 height 11
click at [644, 37] on icon at bounding box center [696, 35] width 9 height 9
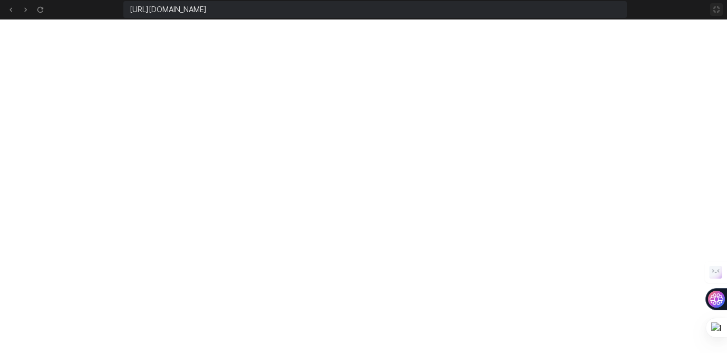
click at [644, 9] on icon at bounding box center [716, 9] width 8 height 8
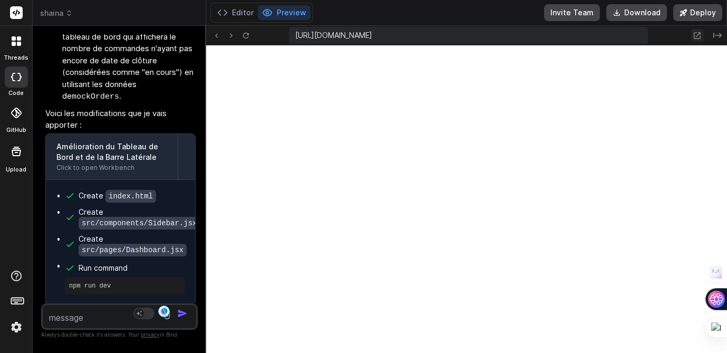
click at [644, 37] on icon at bounding box center [696, 35] width 9 height 9
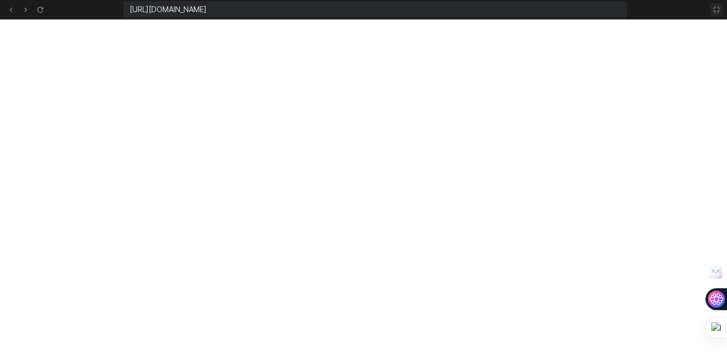
click at [644, 9] on icon at bounding box center [716, 9] width 8 height 8
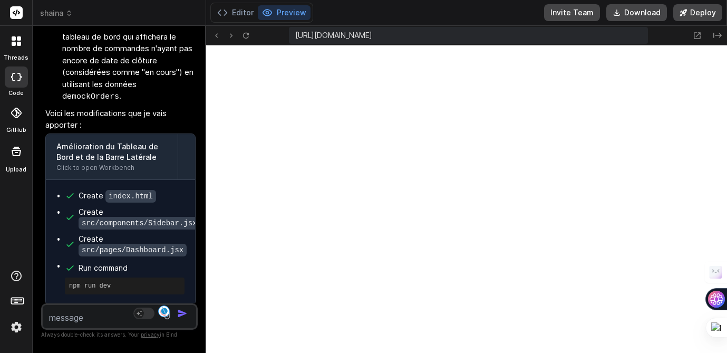
click at [69, 310] on textarea at bounding box center [107, 314] width 128 height 19
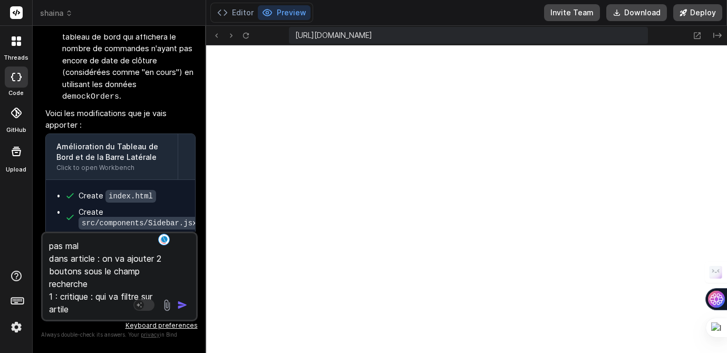
click at [142, 296] on textarea "pas mal dans article : on va ajouter 2 boutons sous le champ recherche 1 : crit…" at bounding box center [107, 274] width 128 height 82
click at [151, 294] on textarea "pas mal dans article : on va ajouter 2 boutons sous le champ recherche 1 : crit…" at bounding box center [107, 274] width 128 height 82
click at [127, 308] on textarea "pas mal dans article : on va ajouter 2 boutons sous le champ recherche 1 : crit…" at bounding box center [107, 274] width 128 height 82
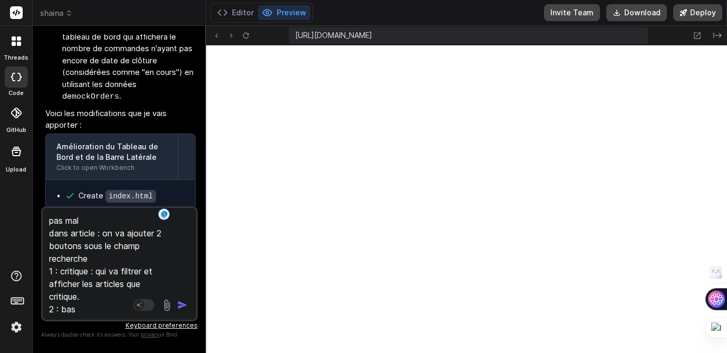
click at [96, 309] on textarea "pas mal dans article : on va ajouter 2 boutons sous le champ recherche 1 : crit…" at bounding box center [107, 261] width 128 height 107
drag, startPoint x: 97, startPoint y: 269, endPoint x: 99, endPoint y: 292, distance: 22.7
click at [99, 292] on textarea "pas mal dans article : on va ajouter 2 boutons sous le champ recherche 1 : crit…" at bounding box center [107, 261] width 128 height 107
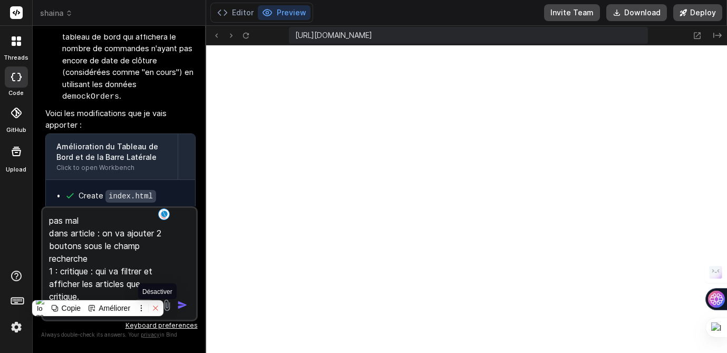
click at [155, 309] on icon at bounding box center [155, 307] width 7 height 7
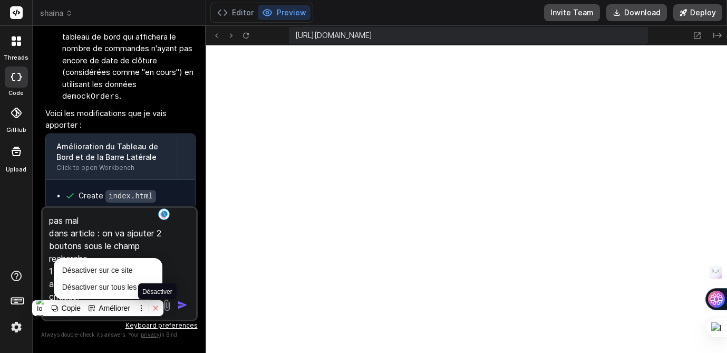
click at [158, 309] on icon at bounding box center [155, 308] width 5 height 5
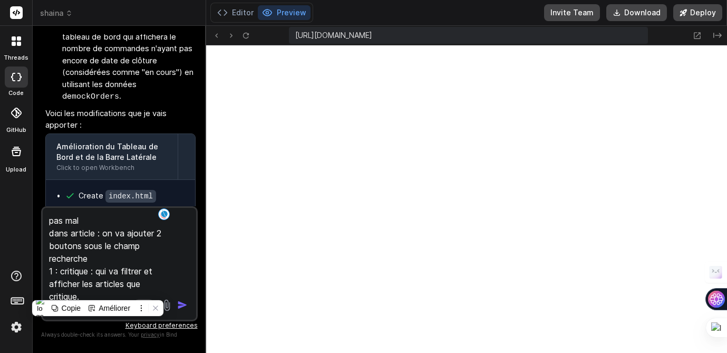
click at [171, 277] on div "pas mal dans article : on va ajouter 2 boutons sous le champ recherche 1 : crit…" at bounding box center [119, 263] width 157 height 115
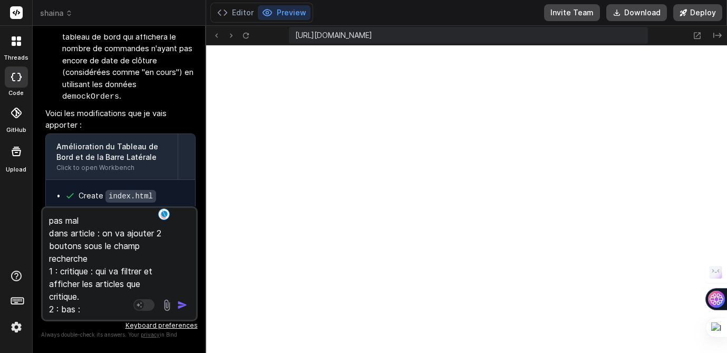
click at [104, 311] on textarea "pas mal dans article : on va ajouter 2 boutons sous le champ recherche 1 : crit…" at bounding box center [107, 261] width 128 height 107
paste textarea "qui va filtrer et afficher les articles que critique."
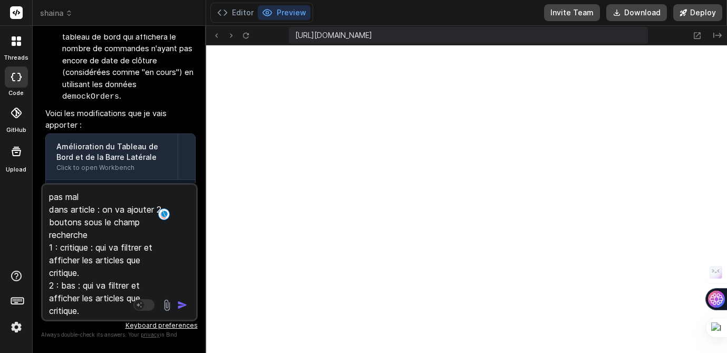
scroll to position [1, 0]
click at [71, 313] on textarea "pas mal dans article : on va ajouter 2 boutons sous le champ recherche 1 : crit…" at bounding box center [107, 249] width 128 height 131
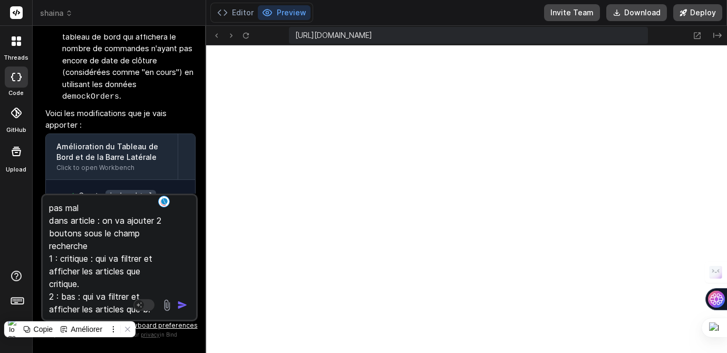
scroll to position [0, 0]
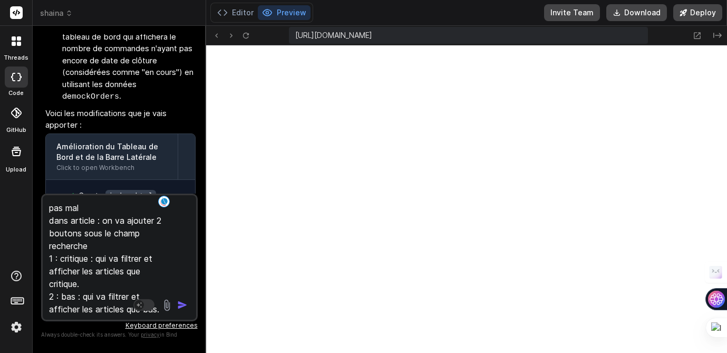
click at [180, 304] on img "button" at bounding box center [182, 304] width 11 height 11
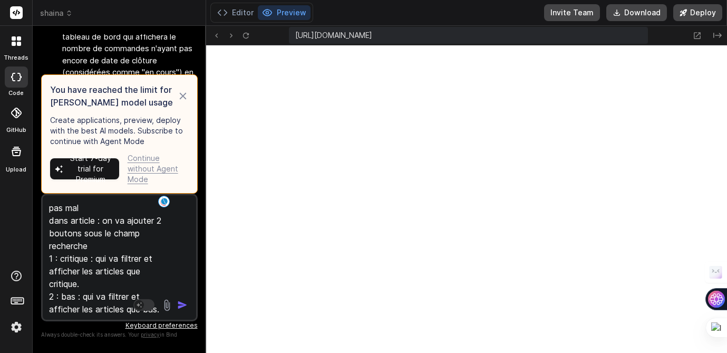
click at [144, 169] on div "Continue without Agent Mode" at bounding box center [158, 169] width 61 height 32
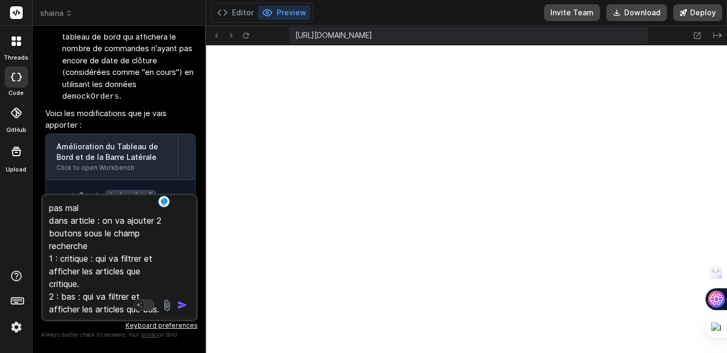
click at [183, 308] on img "button" at bounding box center [182, 304] width 11 height 11
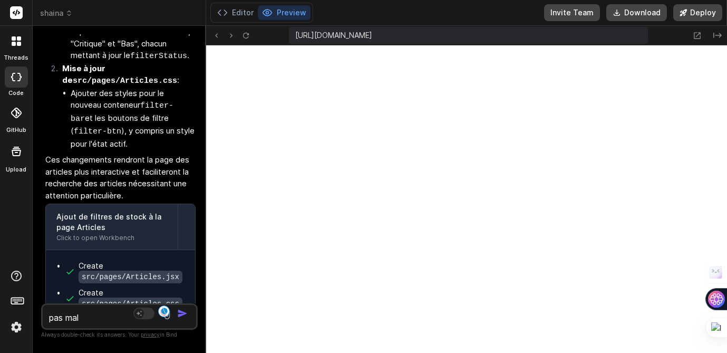
scroll to position [6533, 0]
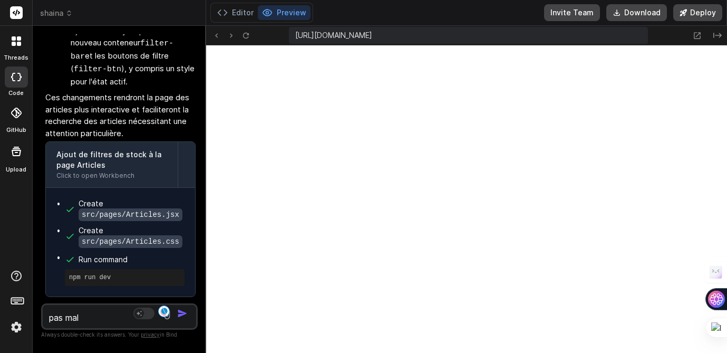
click at [71, 313] on textarea "pas mal dans article : on va ajouter 2 boutons sous le champ recherche 1 : crit…" at bounding box center [107, 314] width 128 height 19
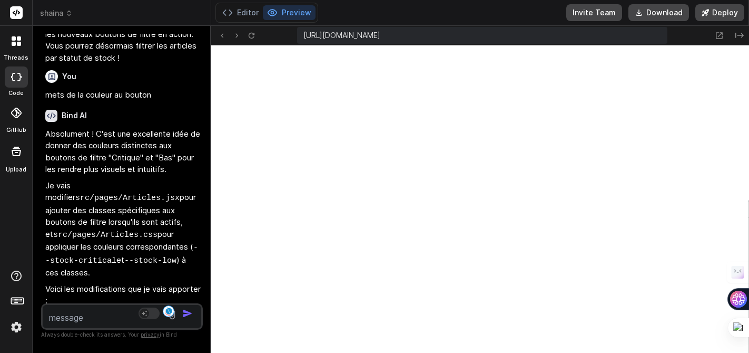
scroll to position [6844, 0]
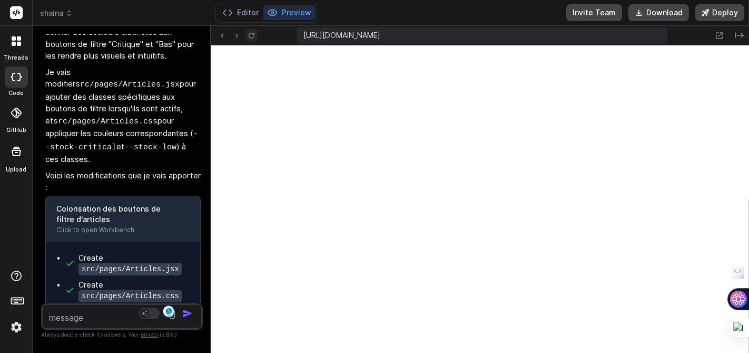
click at [250, 35] on icon at bounding box center [251, 35] width 9 height 9
click at [644, 35] on icon at bounding box center [720, 35] width 7 height 7
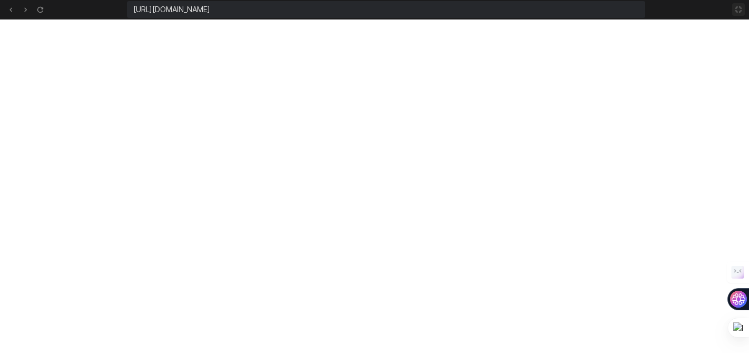
click at [644, 11] on icon at bounding box center [739, 9] width 6 height 6
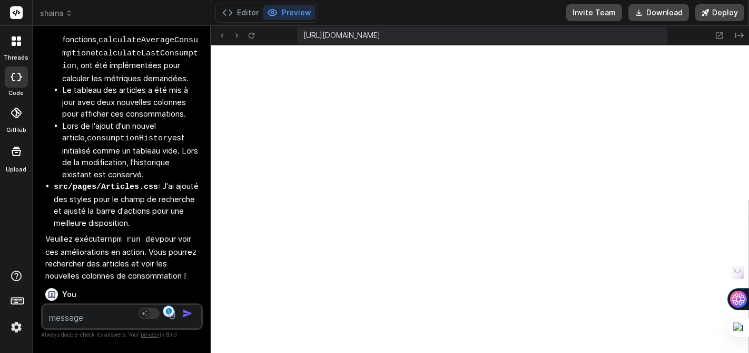
scroll to position [5675, 0]
click at [45, 306] on p "pas mal dans article : on va ajouter 2 boutons sous le champ recherche 1 : crit…" at bounding box center [122, 336] width 155 height 60
drag, startPoint x: 45, startPoint y: 178, endPoint x: 165, endPoint y: 229, distance: 130.8
click at [165, 306] on p "pas mal dans article : on va ajouter 2 boutons sous le champ recherche 1 : crit…" at bounding box center [122, 336] width 155 height 60
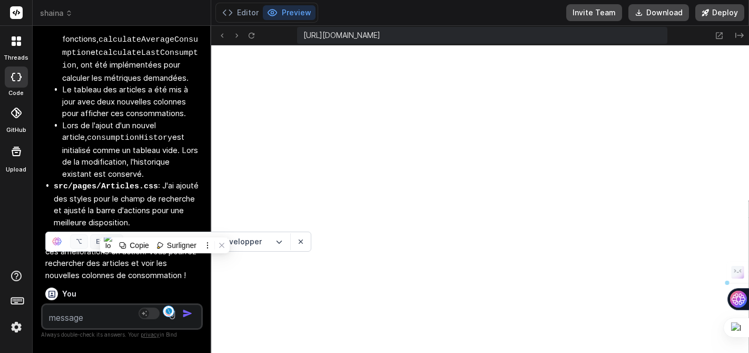
copy p "pas mal dans article : on va ajouter 2 boutons sous le champ recherche 1 : crit…"
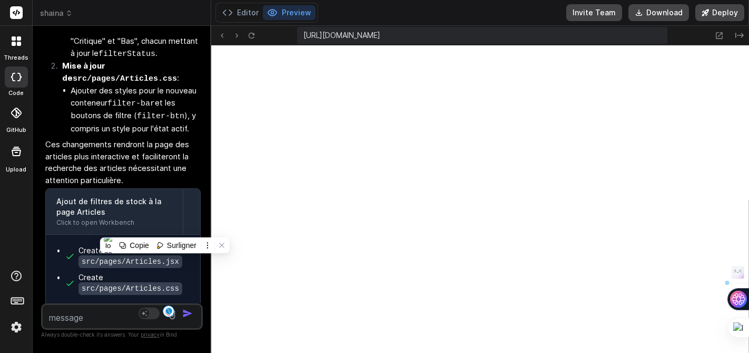
scroll to position [6376, 0]
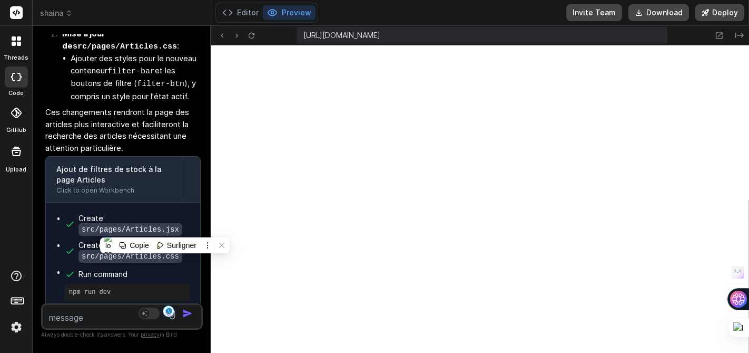
click at [83, 309] on textarea at bounding box center [109, 314] width 132 height 19
paste textarea "pas mal dans article : on va ajouter 2 boutons sous le champ recherche 1 : crit…"
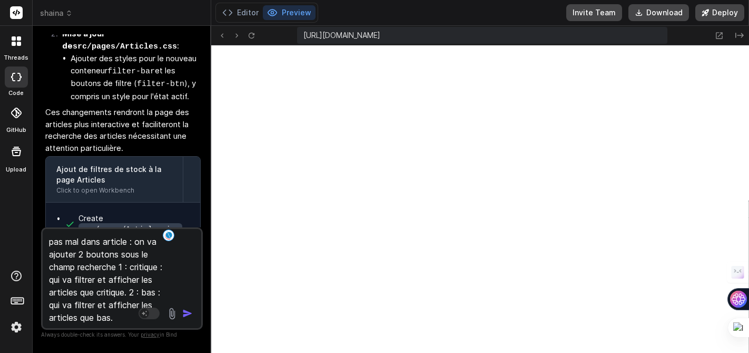
click at [120, 245] on textarea "pas mal dans article : on va ajouter 2 boutons sous le champ recherche 1 : crit…" at bounding box center [109, 276] width 132 height 95
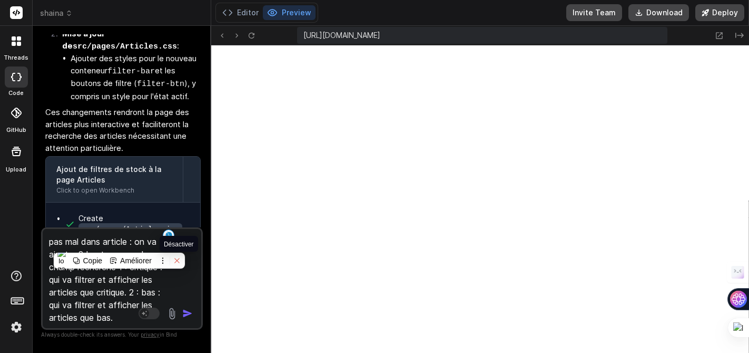
click at [179, 261] on icon at bounding box center [176, 260] width 5 height 5
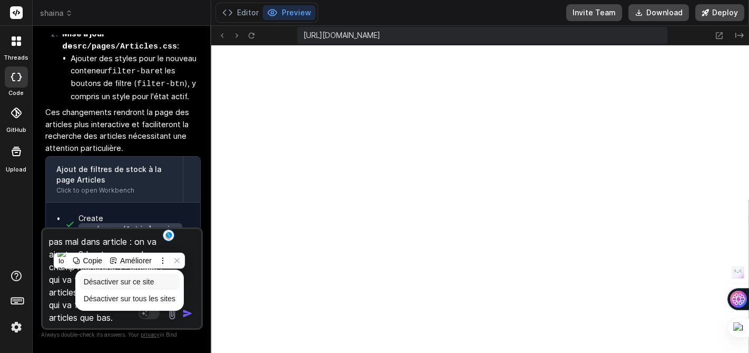
click at [154, 282] on span "Désactiver sur ce site" at bounding box center [119, 281] width 71 height 8
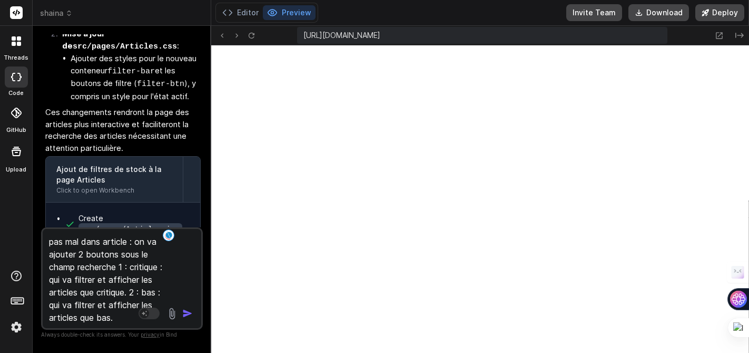
click at [114, 241] on textarea "pas mal dans article : on va ajouter 2 boutons sous le champ recherche 1 : crit…" at bounding box center [109, 276] width 132 height 95
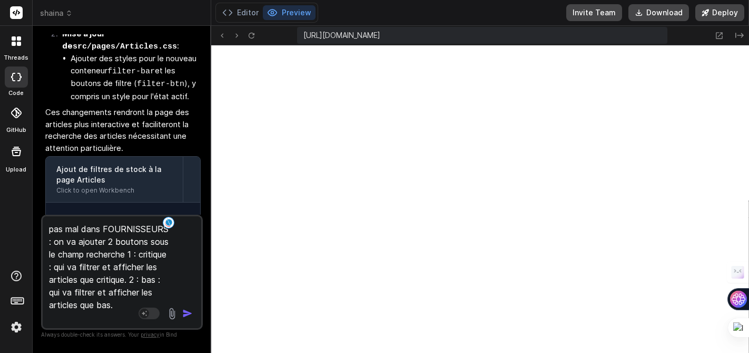
click at [106, 241] on textarea "pas mal dans FOURNISSEURS : on va ajouter 2 boutons sous le champ recherche 1 :…" at bounding box center [109, 269] width 132 height 107
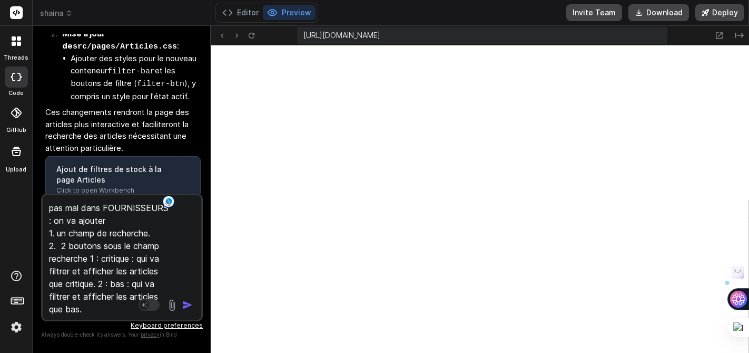
drag, startPoint x: 63, startPoint y: 244, endPoint x: 84, endPoint y: 307, distance: 66.2
click at [84, 307] on textarea "pas mal dans FOURNISSEURS : on va ajouter 1. un champ de recherche. 2. 2 bouton…" at bounding box center [109, 255] width 132 height 120
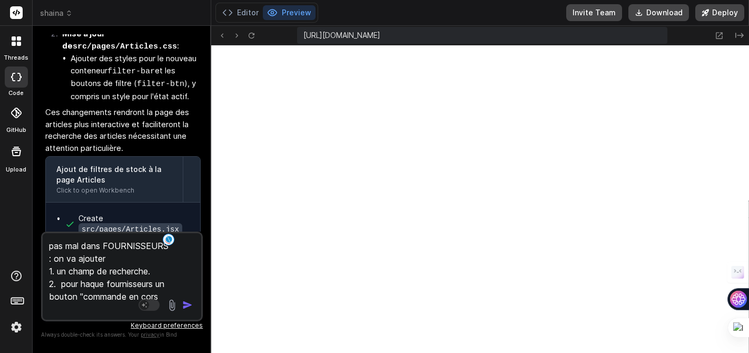
click at [84, 284] on textarea "pas mal dans FOURNISSEURS : on va ajouter 1. un champ de recherche. 2. pour haq…" at bounding box center [109, 274] width 132 height 82
click at [161, 281] on textarea "pas mal dans FOURNISSEURS : on va ajouter 1. un champ de recherche. 2. pour cha…" at bounding box center [109, 274] width 132 height 82
click at [70, 309] on textarea "pas mal dans FOURNISSEURS : on va ajouter 1. un champ de recherche. 2. pour cha…" at bounding box center [109, 274] width 132 height 82
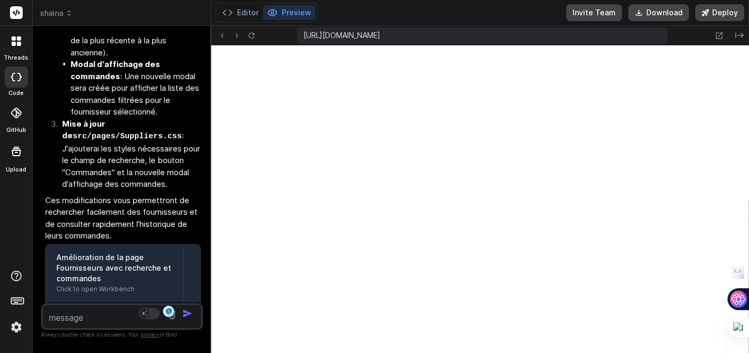
scroll to position [7766, 0]
click at [644, 35] on icon at bounding box center [719, 35] width 9 height 9
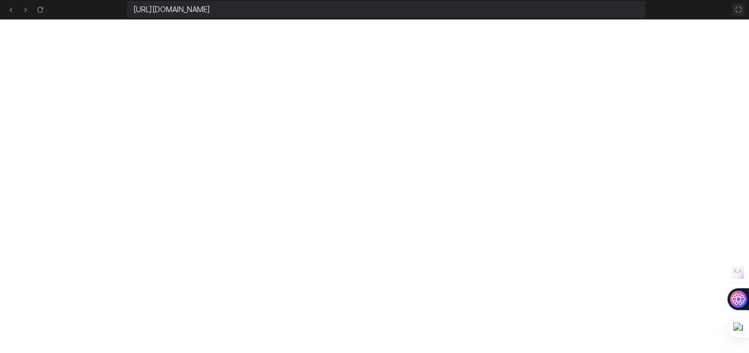
click at [644, 14] on button at bounding box center [738, 9] width 13 height 13
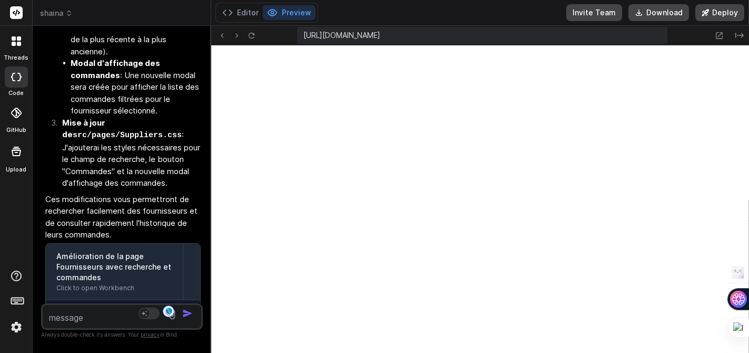
click at [72, 317] on textarea at bounding box center [109, 314] width 132 height 19
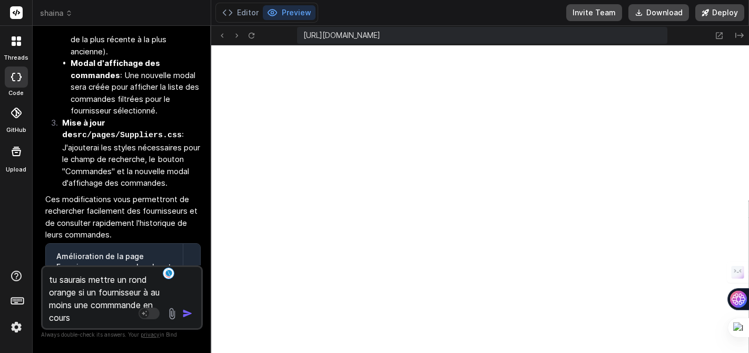
click at [109, 308] on textarea "tu saurais mettre un rond orange si un fournisseur à au moins une commmande en …" at bounding box center [109, 295] width 132 height 57
click at [94, 319] on textarea "tu saurais mettre un rond orange si un fournisseur à au moins une commande en c…" at bounding box center [109, 295] width 132 height 57
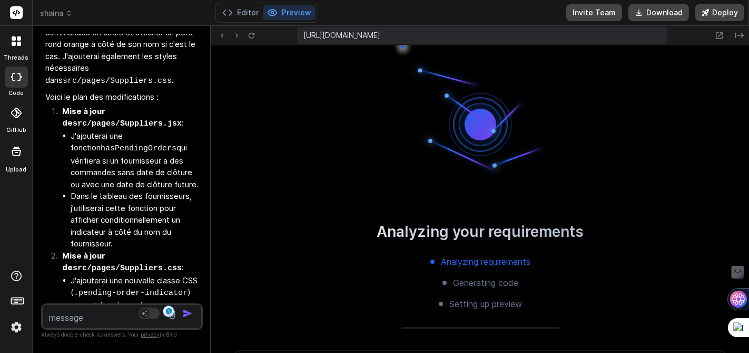
scroll to position [6268, 0]
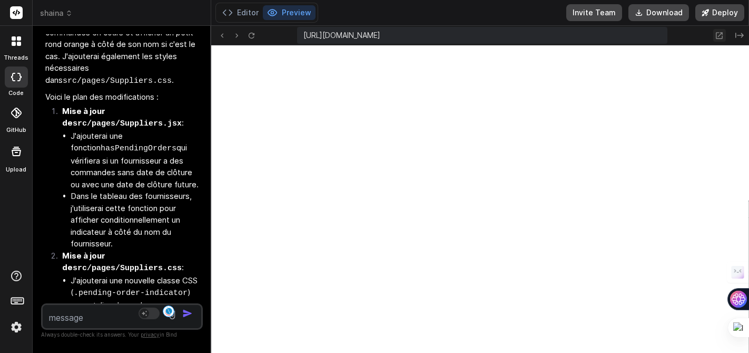
click at [644, 35] on icon at bounding box center [719, 35] width 9 height 9
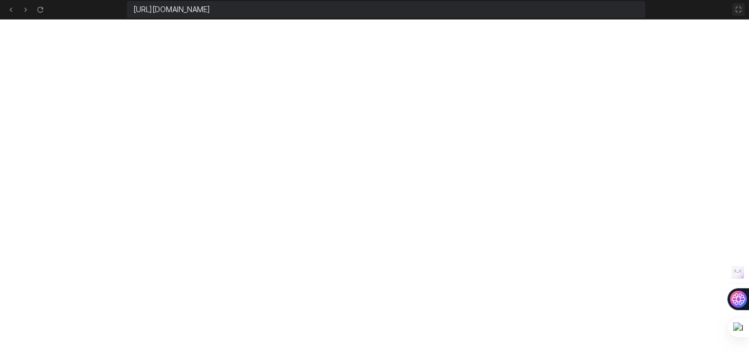
click at [644, 12] on icon at bounding box center [739, 9] width 8 height 8
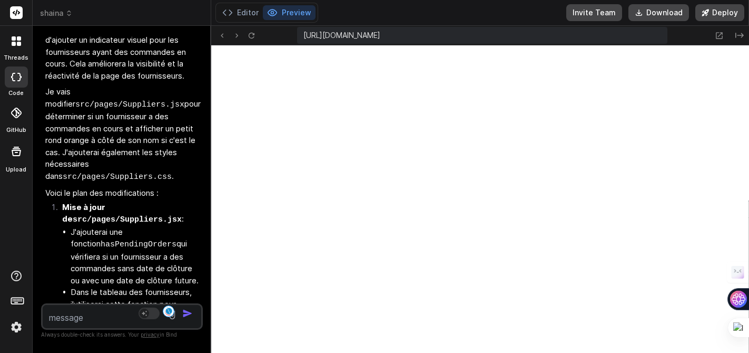
scroll to position [8762, 0]
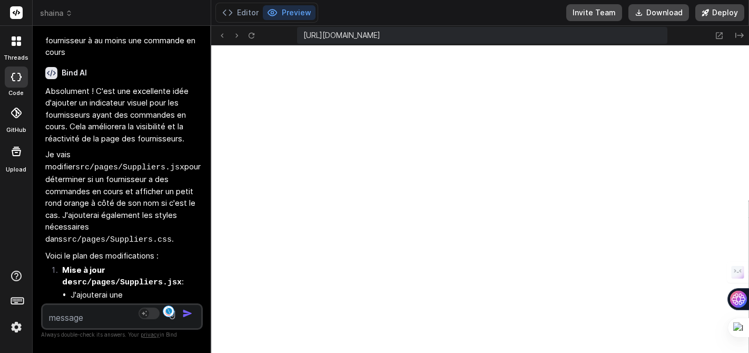
click at [70, 19] on header "shaina Created with Pixso." at bounding box center [122, 13] width 179 height 26
click at [70, 17] on span "shaina" at bounding box center [56, 13] width 33 height 11
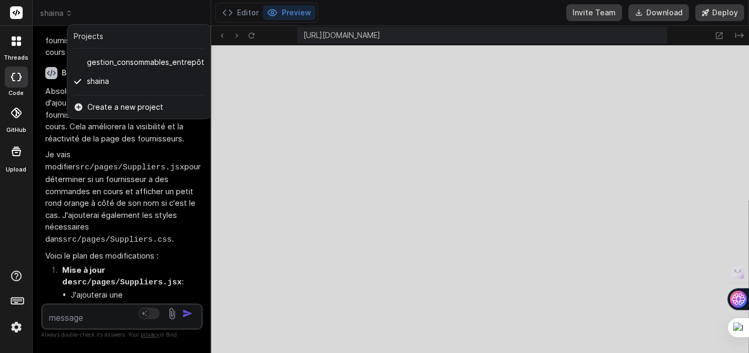
click at [236, 104] on div at bounding box center [374, 176] width 749 height 353
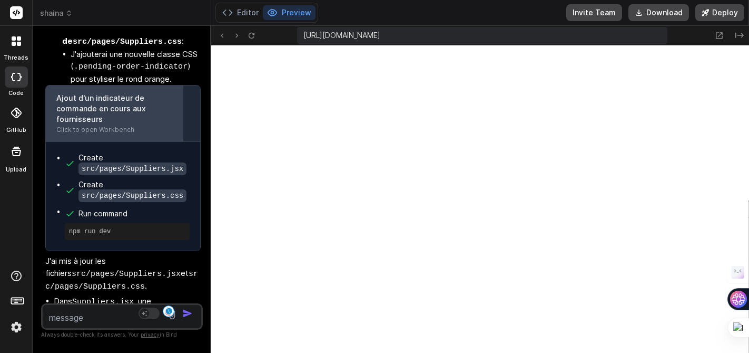
scroll to position [9187, 0]
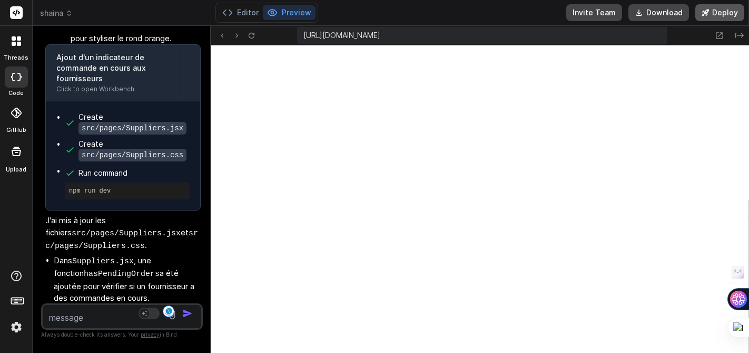
click at [644, 16] on button "Deploy" at bounding box center [720, 12] width 49 height 17
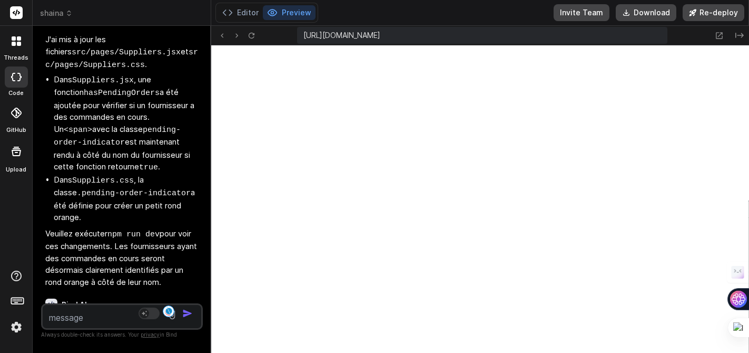
scroll to position [9372, 0]
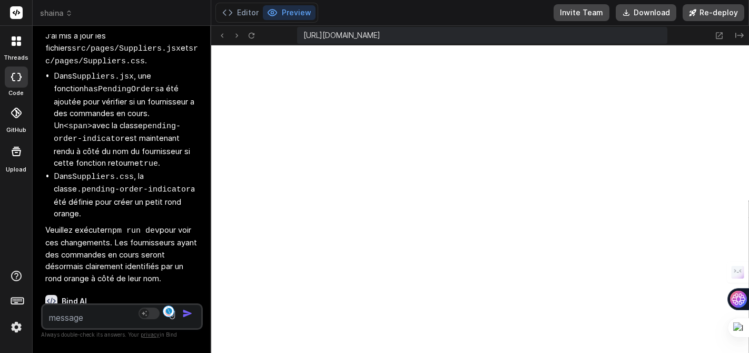
click at [123, 316] on textarea at bounding box center [109, 314] width 132 height 19
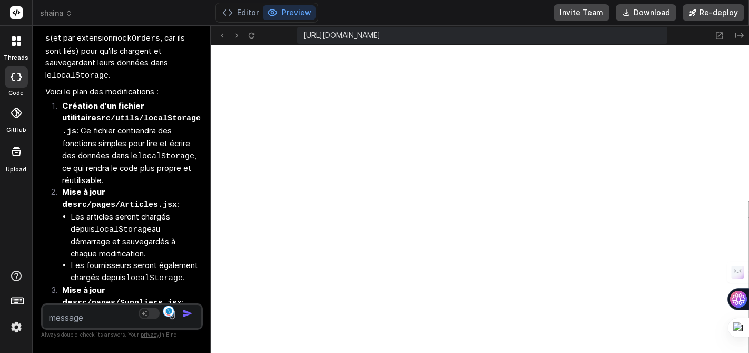
scroll to position [11457, 0]
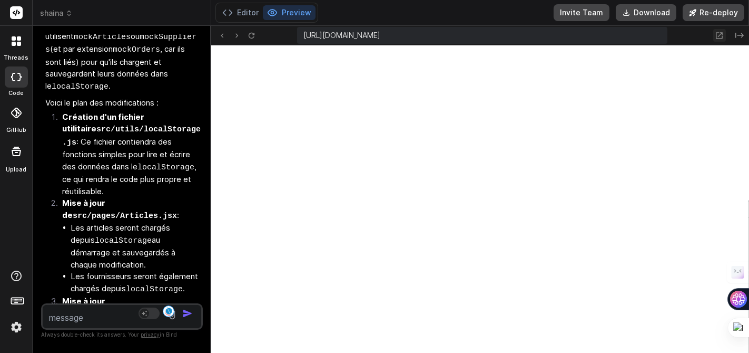
click at [644, 35] on icon at bounding box center [720, 35] width 7 height 7
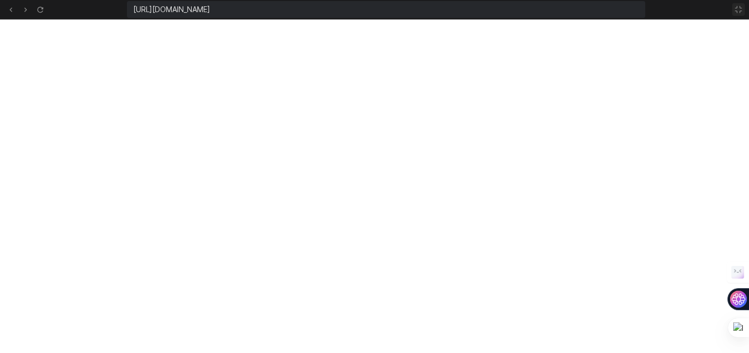
click at [644, 11] on icon at bounding box center [739, 9] width 8 height 8
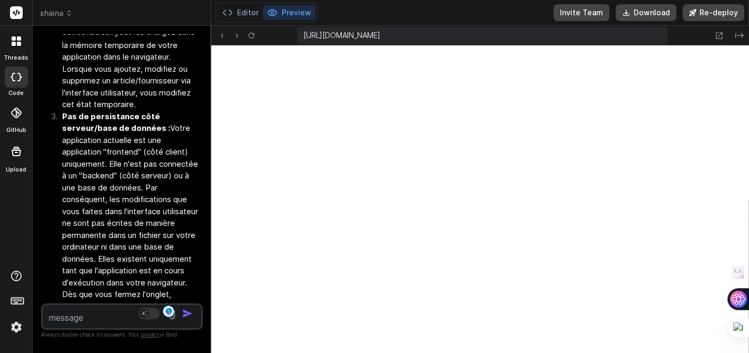
scroll to position [10116, 0]
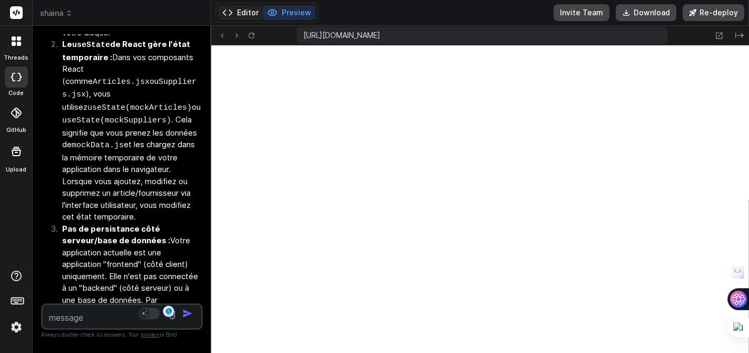
click at [242, 17] on button "Editor" at bounding box center [240, 12] width 45 height 15
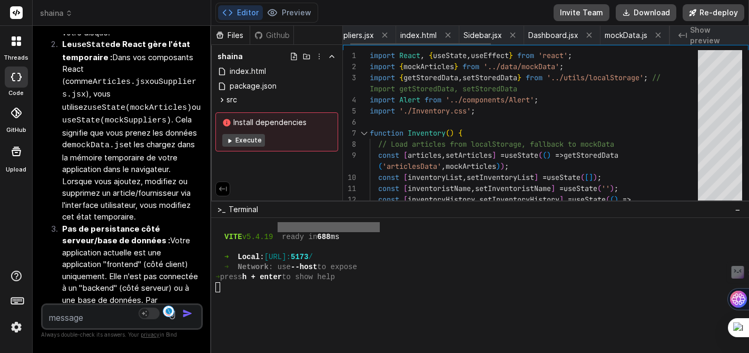
scroll to position [0, 0]
click at [361, 35] on span "Suppliers.jsx" at bounding box center [369, 35] width 44 height 11
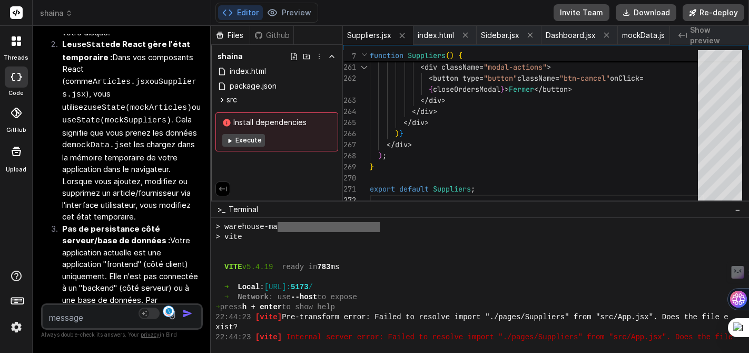
scroll to position [4463, 0]
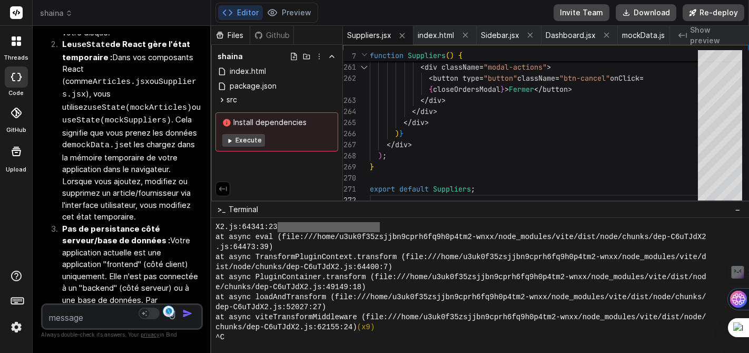
click at [15, 327] on img at bounding box center [16, 327] width 18 height 18
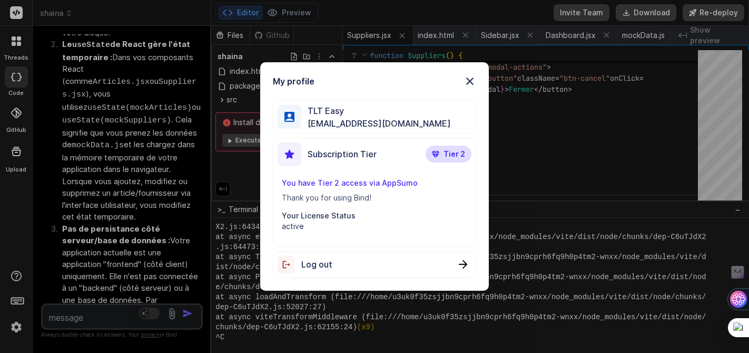
click at [316, 263] on span "Log out" at bounding box center [316, 264] width 31 height 13
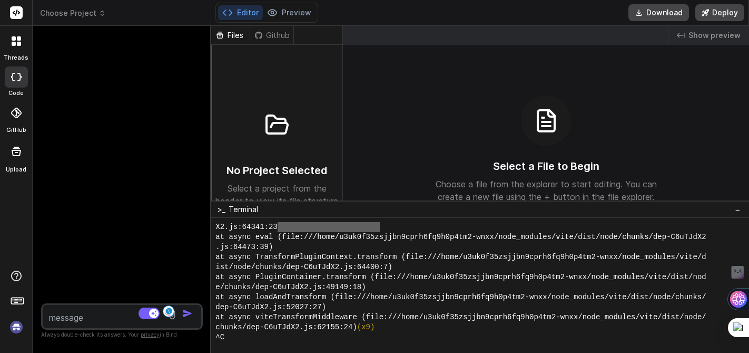
scroll to position [4465, 0]
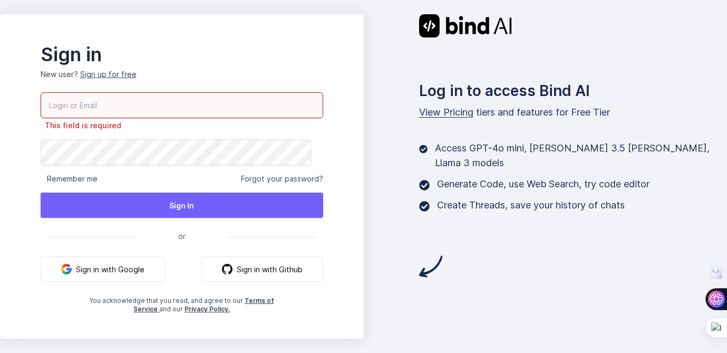
click at [134, 262] on button "Sign in with Google" at bounding box center [103, 268] width 124 height 25
